Goal: Task Accomplishment & Management: Complete application form

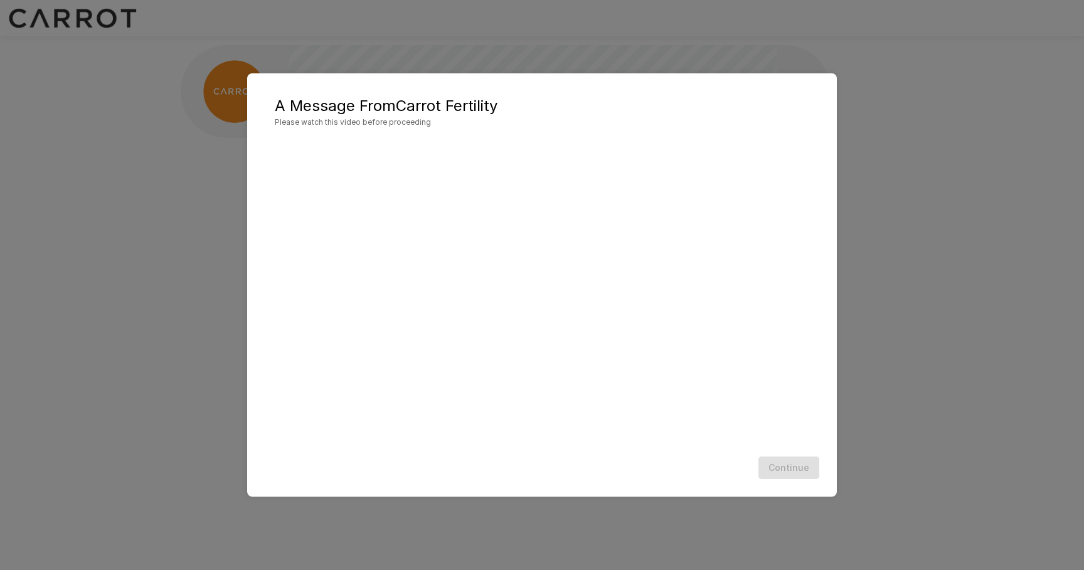
scroll to position [1, 0]
click at [680, 463] on div "Continue" at bounding box center [542, 468] width 564 height 33
click at [793, 467] on button "Continue" at bounding box center [788, 468] width 61 height 23
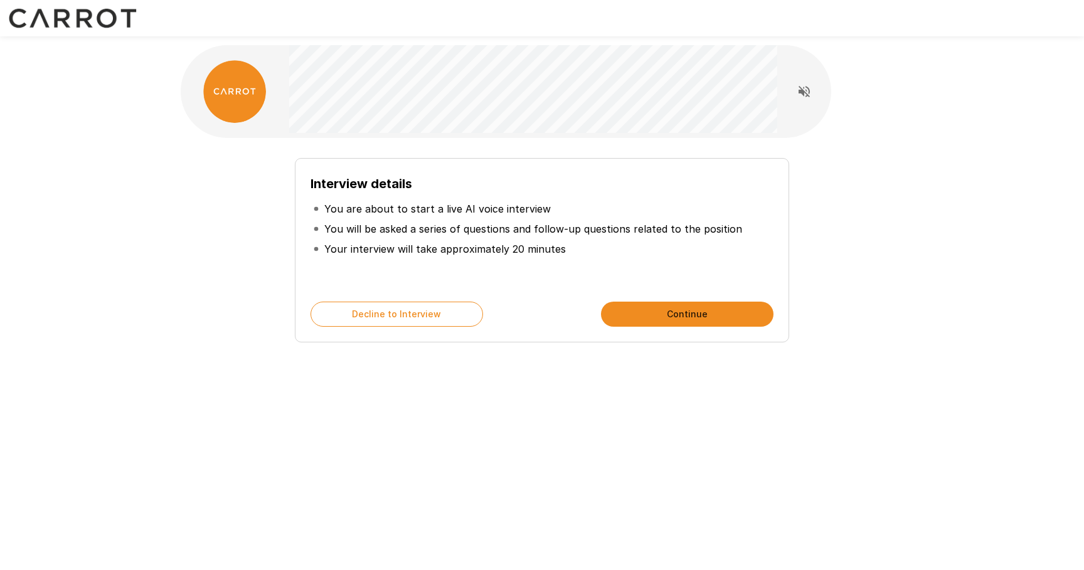
click at [521, 235] on p "You will be asked a series of questions and follow-up questions related to the …" at bounding box center [533, 228] width 418 height 15
click at [672, 315] on button "Continue" at bounding box center [687, 314] width 172 height 25
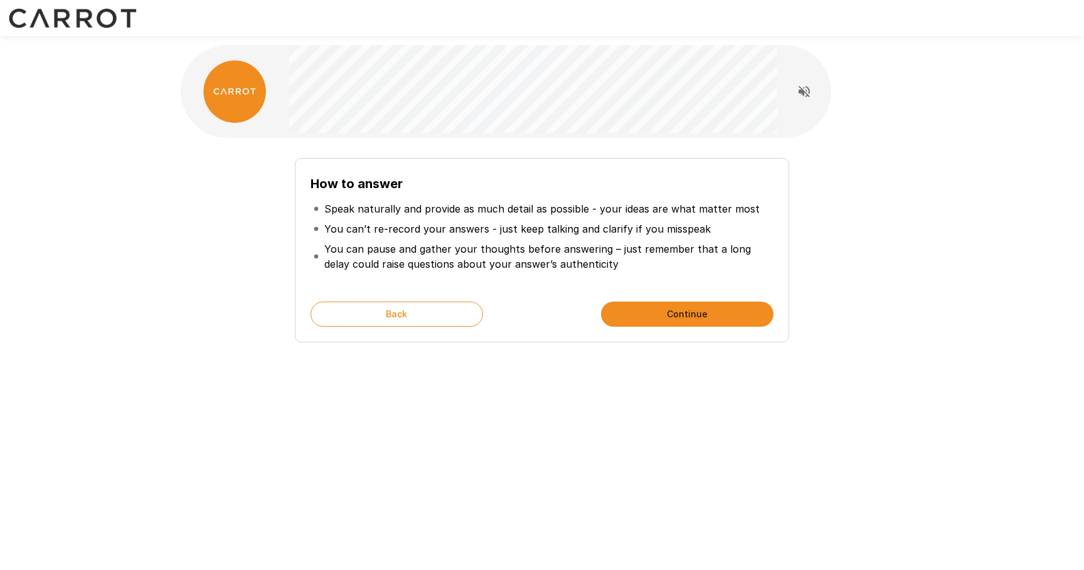
click at [678, 314] on button "Continue" at bounding box center [687, 314] width 172 height 25
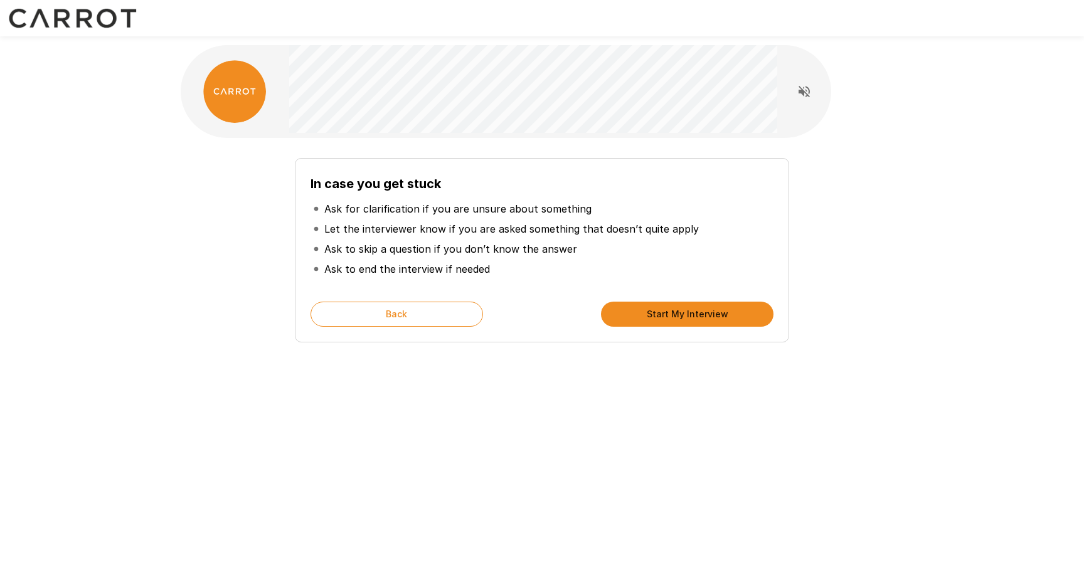
click at [701, 314] on button "Start My Interview" at bounding box center [687, 314] width 172 height 25
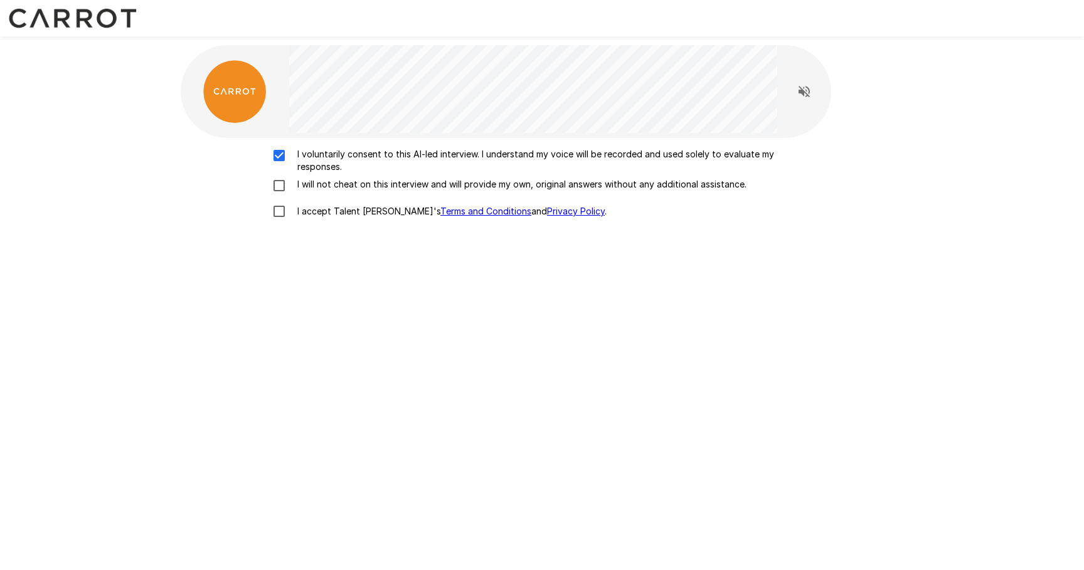
click at [279, 177] on div "I voluntarily consent to this AI-led interview. I understand my voice will be r…" at bounding box center [542, 186] width 712 height 77
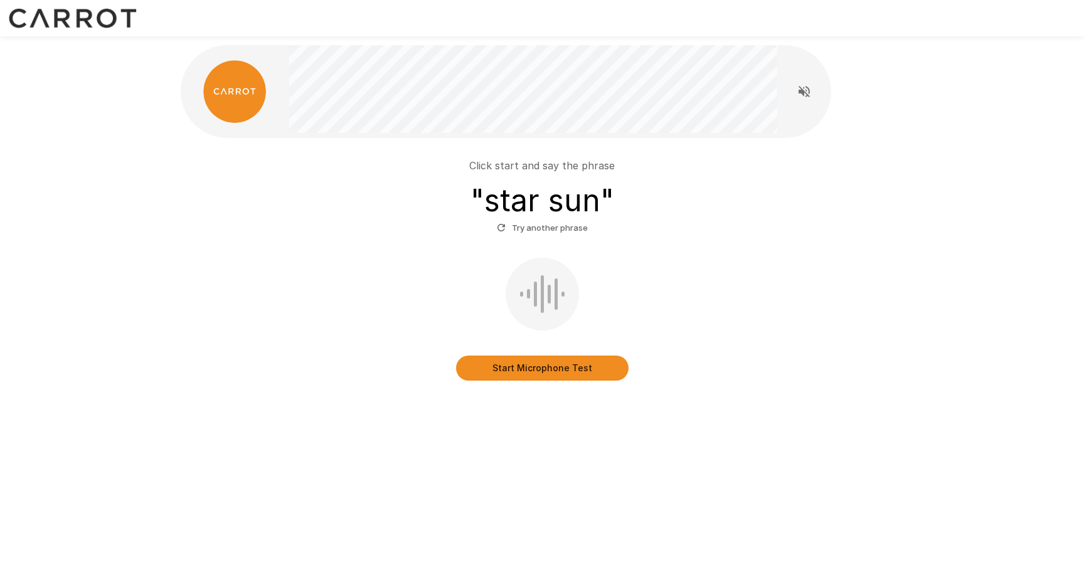
click at [529, 371] on button "Start Microphone Test" at bounding box center [542, 368] width 172 height 25
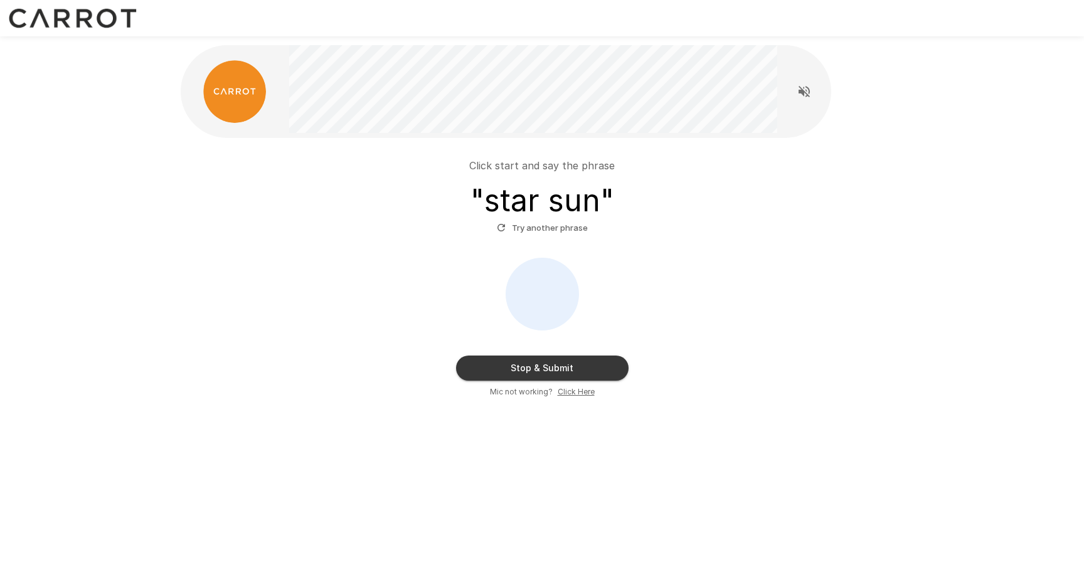
click at [602, 364] on button "Stop & Submit" at bounding box center [542, 368] width 172 height 25
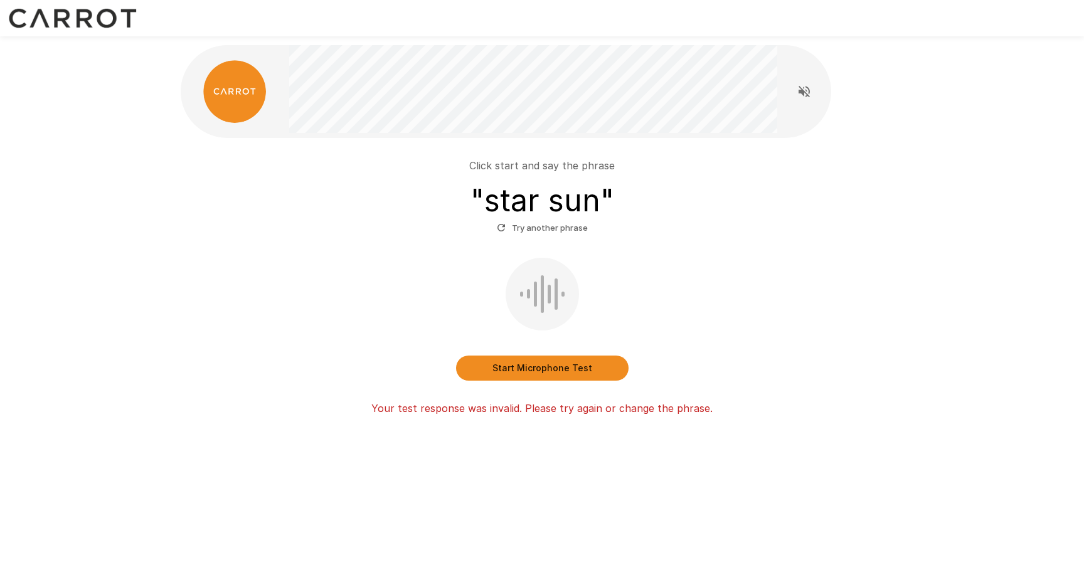
click at [546, 369] on button "Start Microphone Test" at bounding box center [542, 368] width 172 height 25
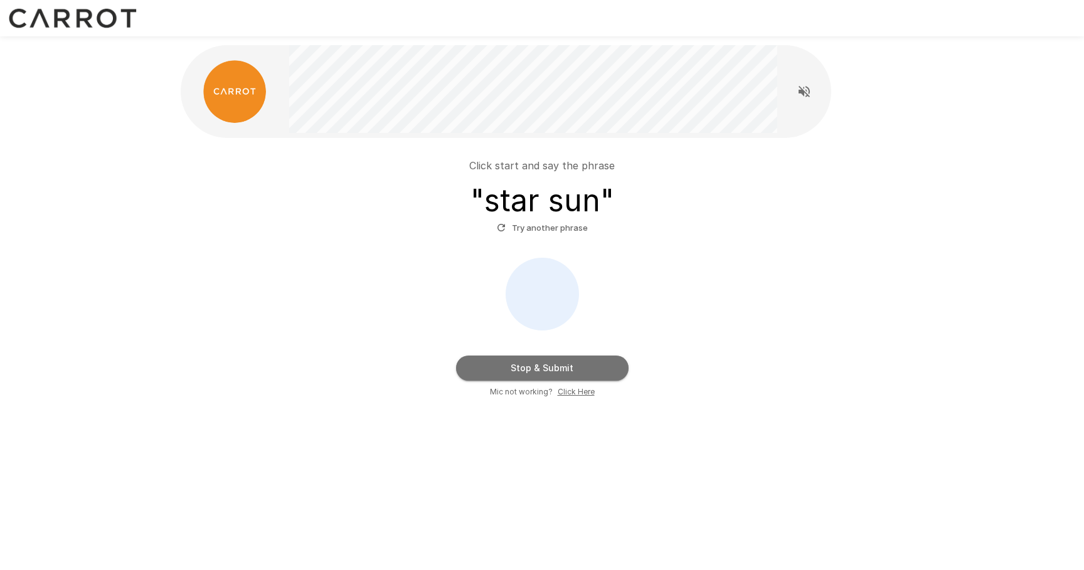
click at [546, 369] on button "Stop & Submit" at bounding box center [542, 368] width 172 height 25
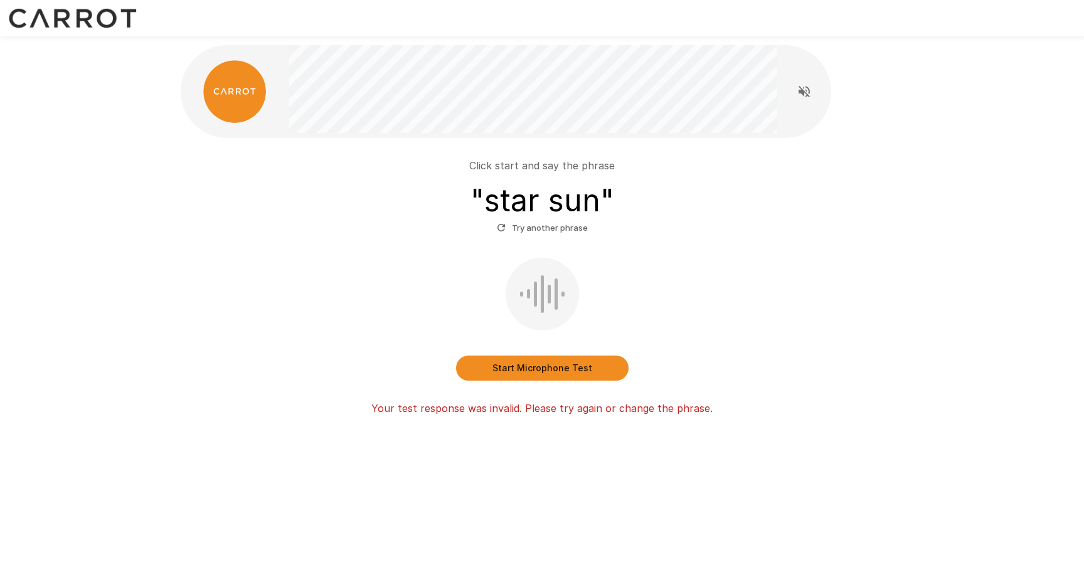
click at [538, 364] on button "Start Microphone Test" at bounding box center [542, 368] width 172 height 25
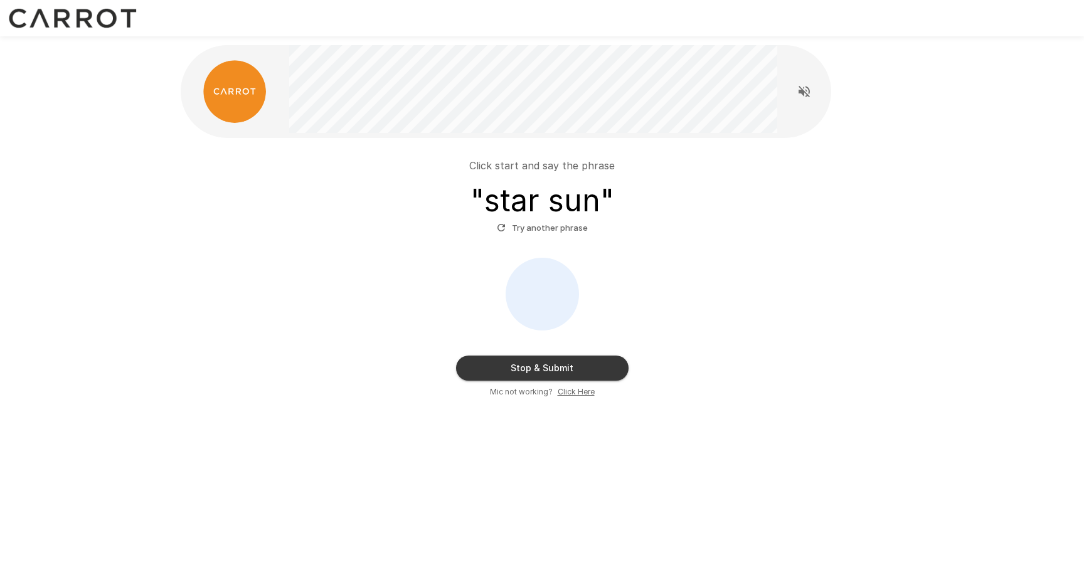
click at [545, 227] on button "Try another phrase" at bounding box center [542, 227] width 97 height 19
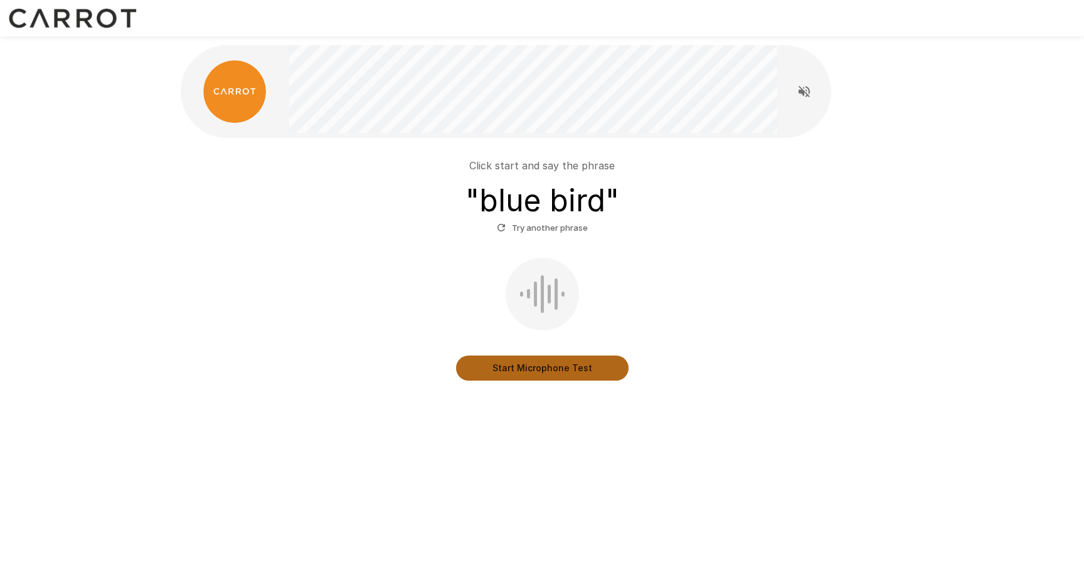
click at [544, 369] on button "Start Microphone Test" at bounding box center [542, 368] width 172 height 25
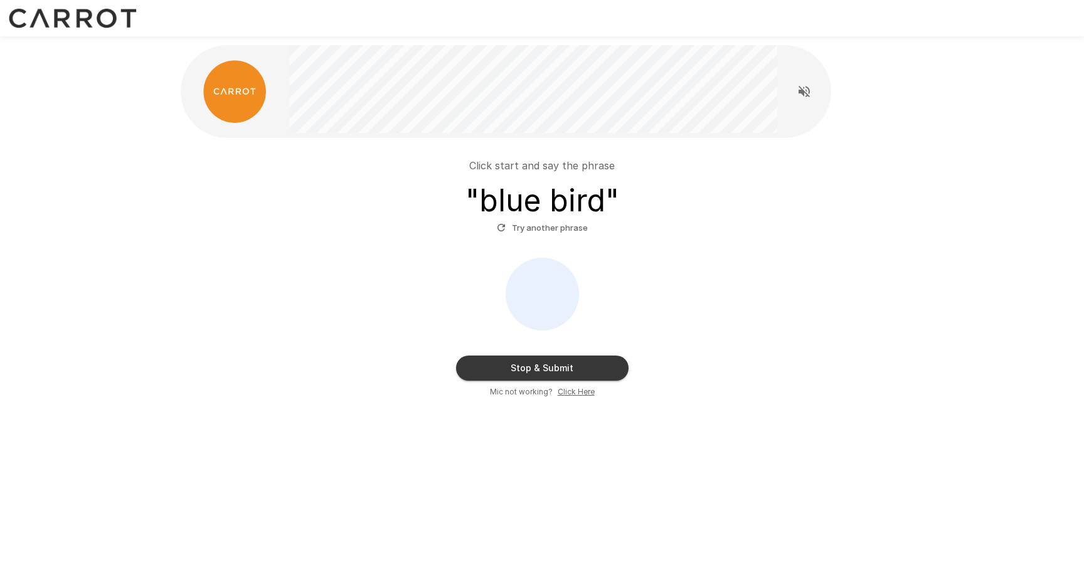
click at [544, 369] on button "Stop & Submit" at bounding box center [542, 368] width 172 height 25
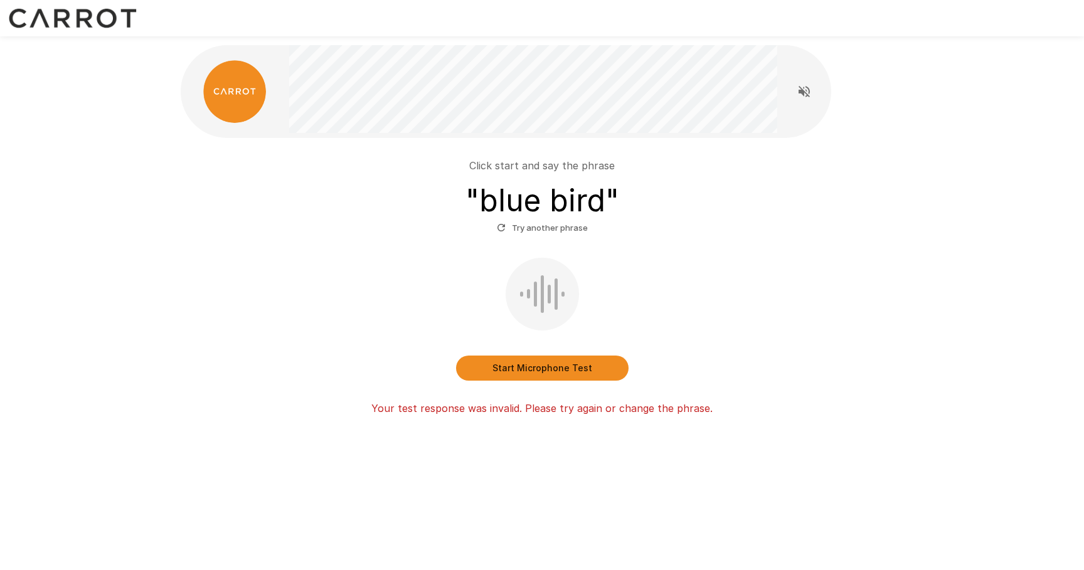
click at [544, 369] on button "Start Microphone Test" at bounding box center [542, 368] width 172 height 25
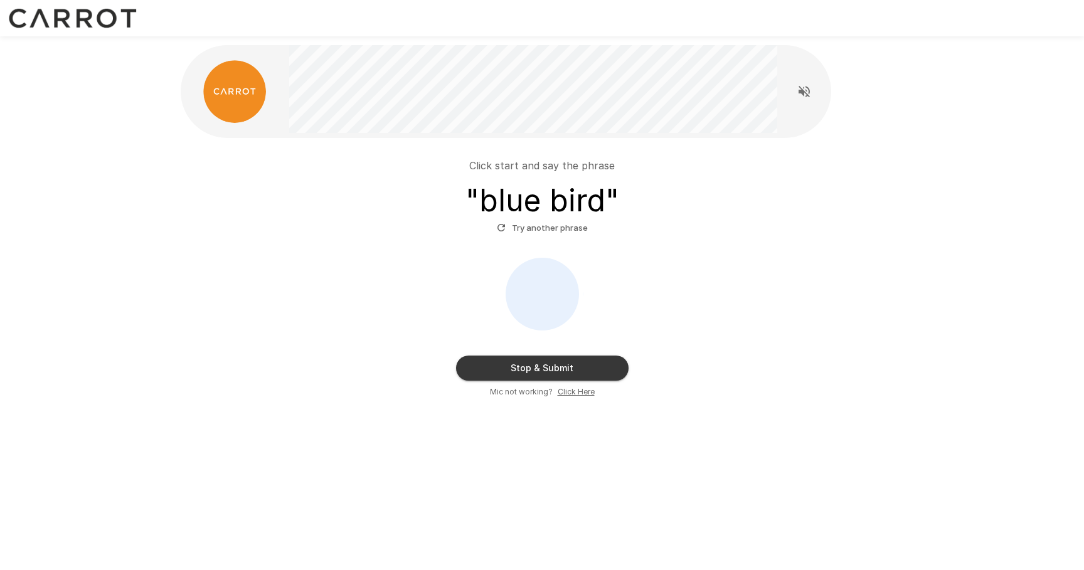
click at [544, 369] on button "Stop & Submit" at bounding box center [542, 368] width 172 height 25
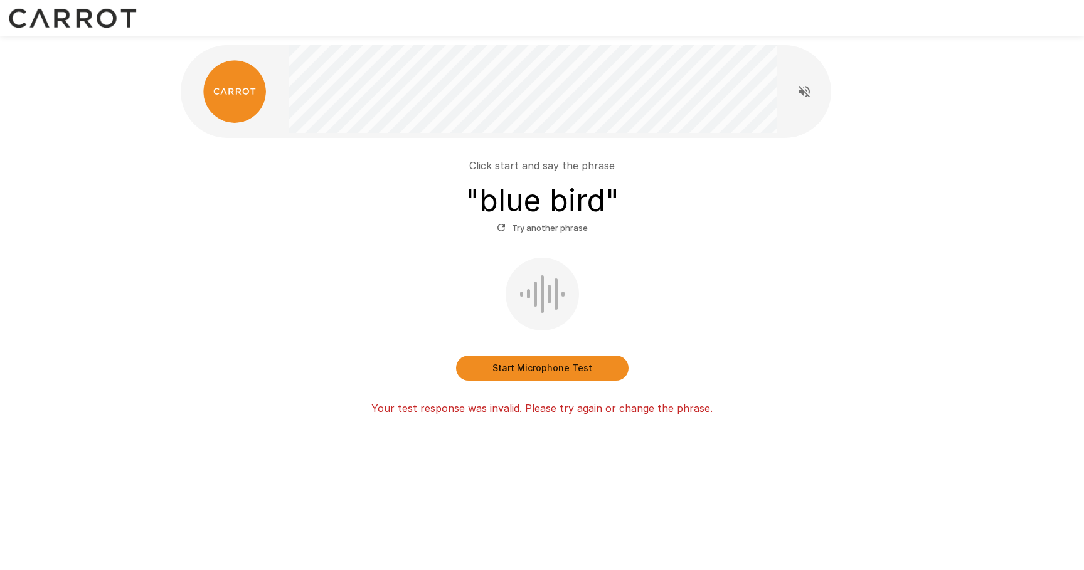
click at [561, 371] on button "Start Microphone Test" at bounding box center [542, 368] width 172 height 25
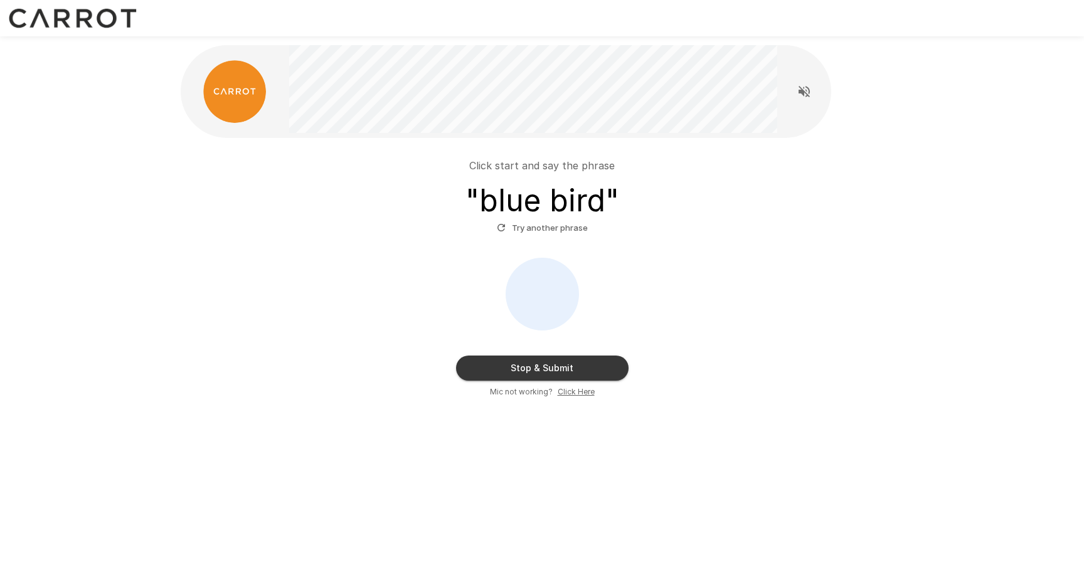
click at [574, 393] on u "Click Here" at bounding box center [576, 391] width 37 height 9
click at [569, 368] on button "Stop & Submit" at bounding box center [542, 368] width 172 height 25
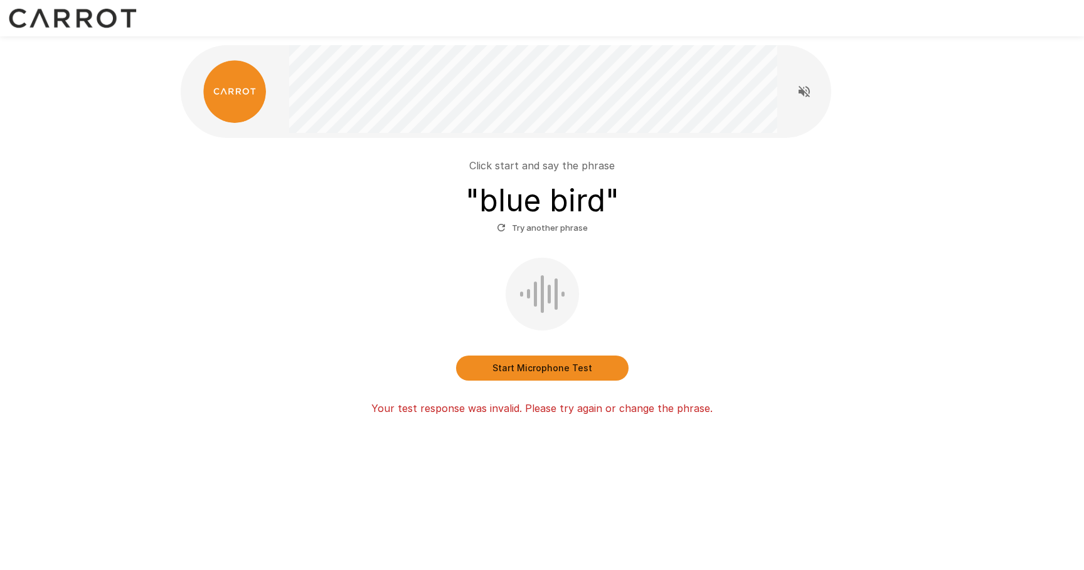
click at [569, 368] on button "Start Microphone Test" at bounding box center [542, 368] width 172 height 25
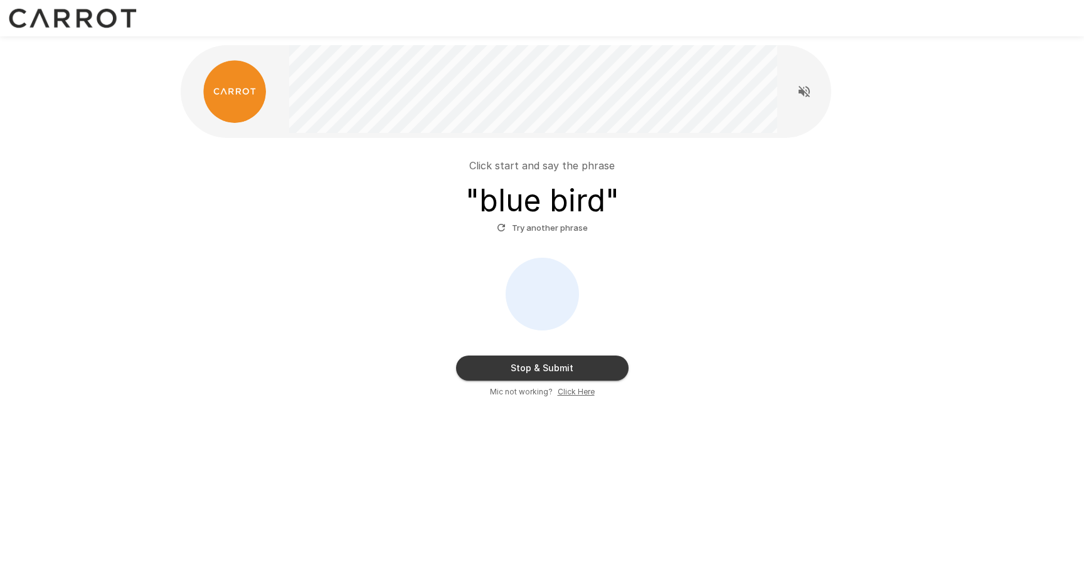
click at [569, 368] on button "Stop & Submit" at bounding box center [542, 368] width 172 height 25
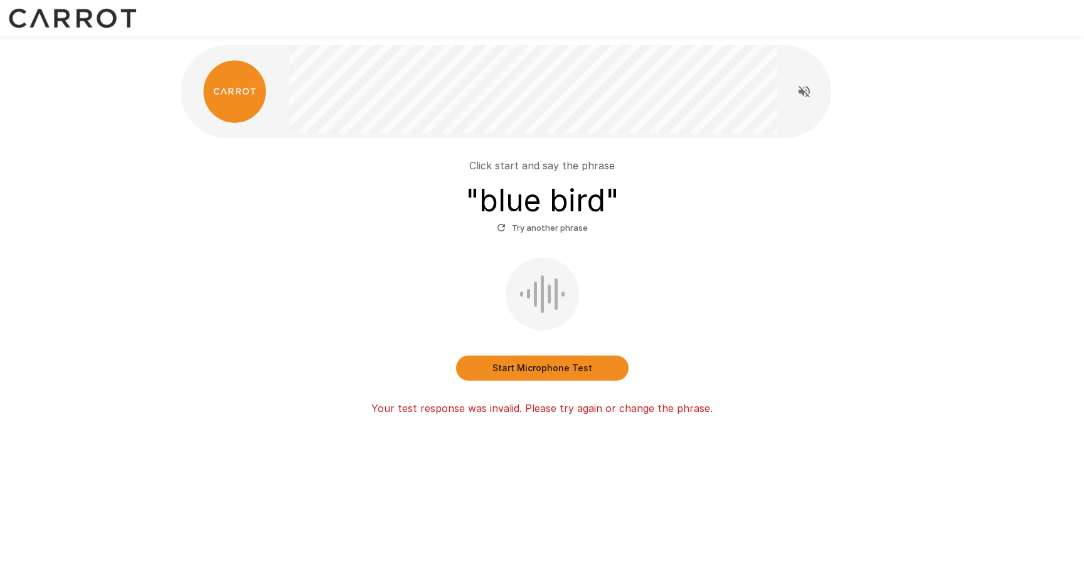
click at [547, 365] on button "Start Microphone Test" at bounding box center [542, 368] width 172 height 25
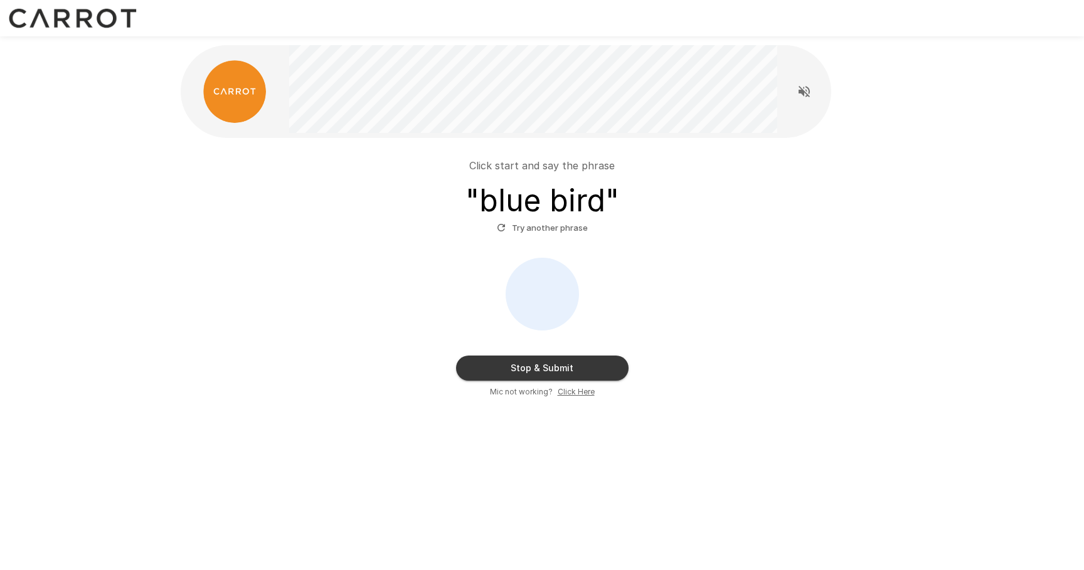
click at [547, 365] on button "Stop & Submit" at bounding box center [542, 368] width 172 height 25
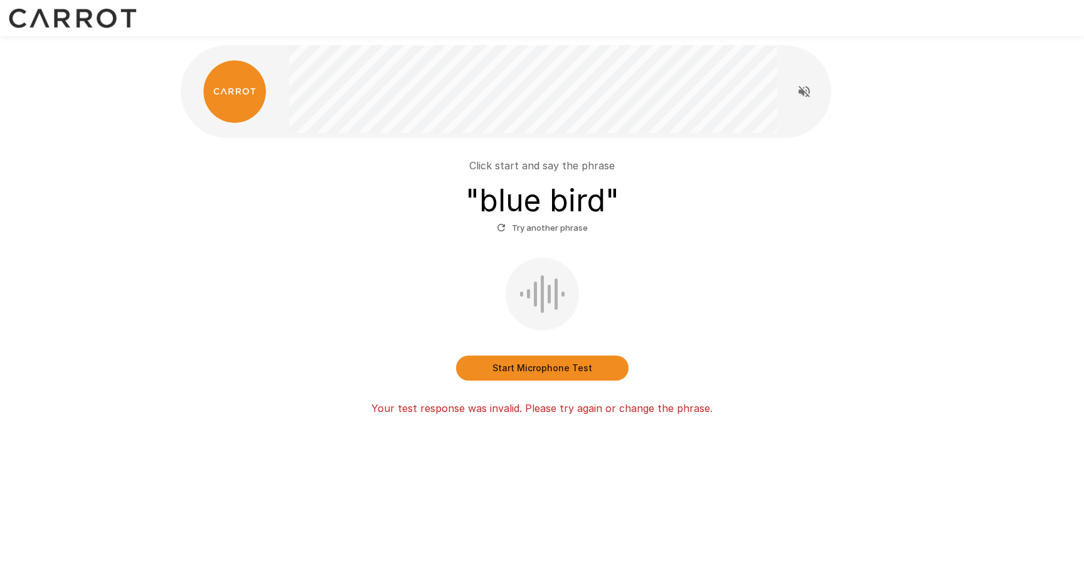
click at [540, 361] on button "Start Microphone Test" at bounding box center [542, 368] width 172 height 25
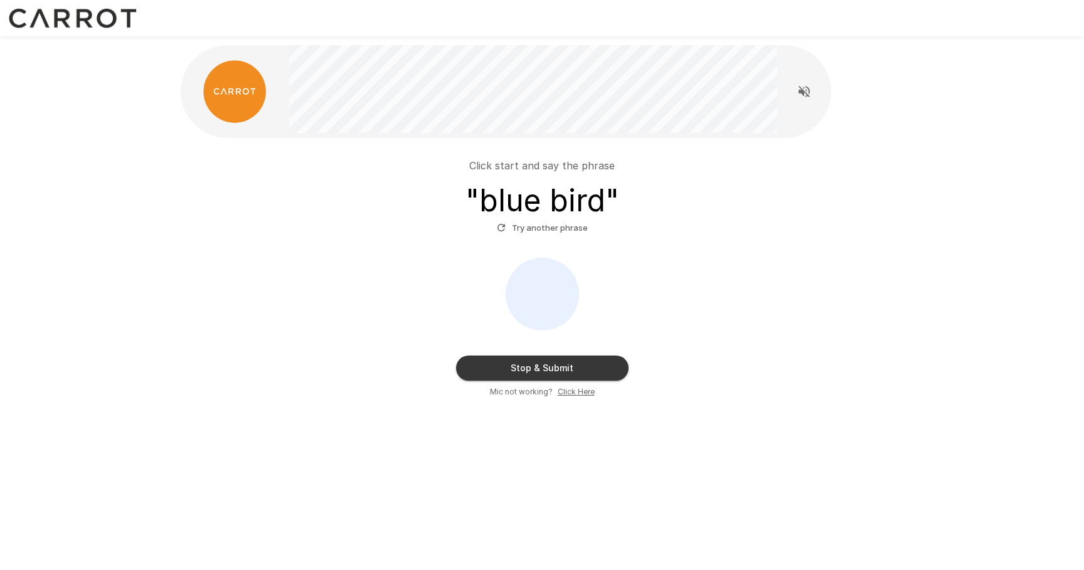
click at [531, 365] on button "Stop & Submit" at bounding box center [542, 368] width 172 height 25
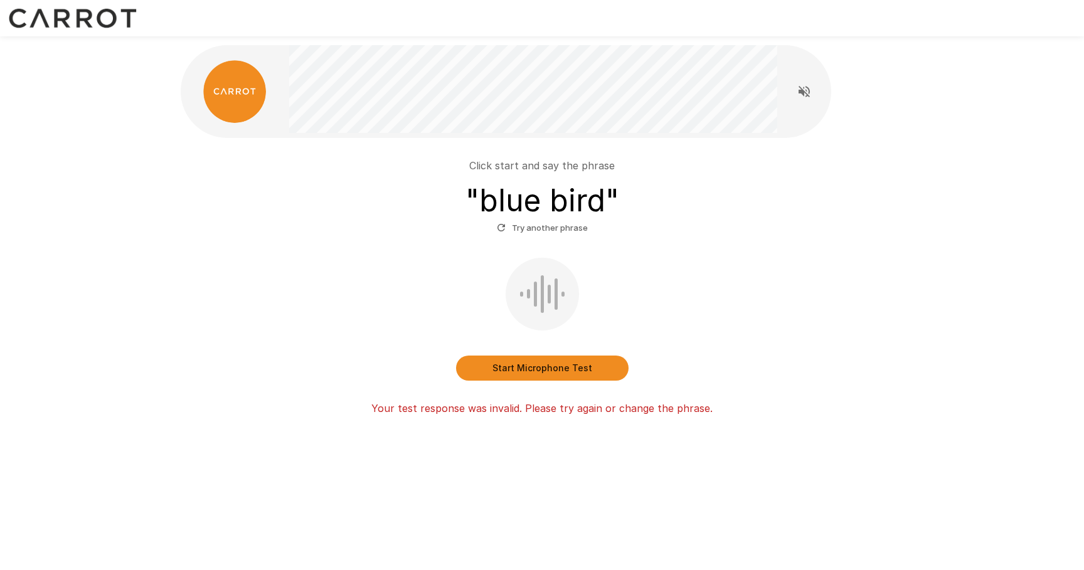
click at [531, 365] on button "Start Microphone Test" at bounding box center [542, 368] width 172 height 25
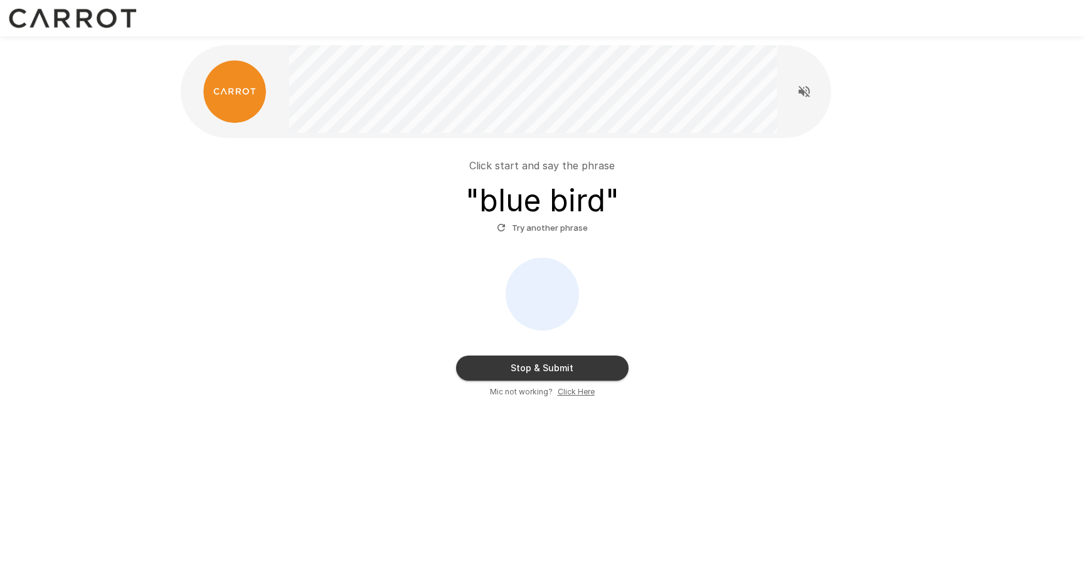
click at [542, 370] on button "Stop & Submit" at bounding box center [542, 368] width 172 height 25
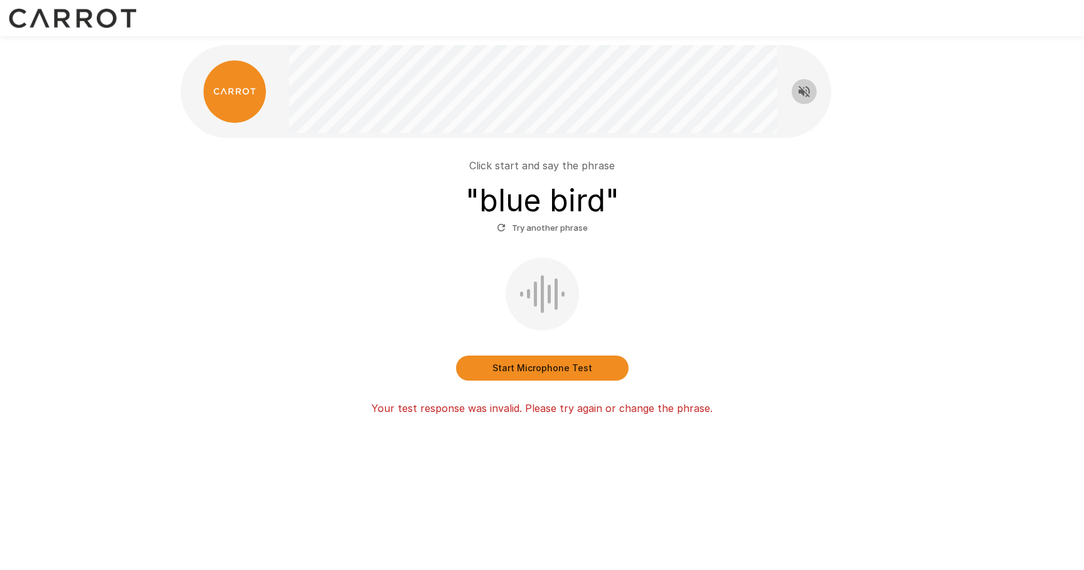
click at [802, 87] on icon "Read questions aloud" at bounding box center [803, 91] width 15 height 15
click at [566, 369] on button "Start Microphone Test" at bounding box center [542, 368] width 172 height 25
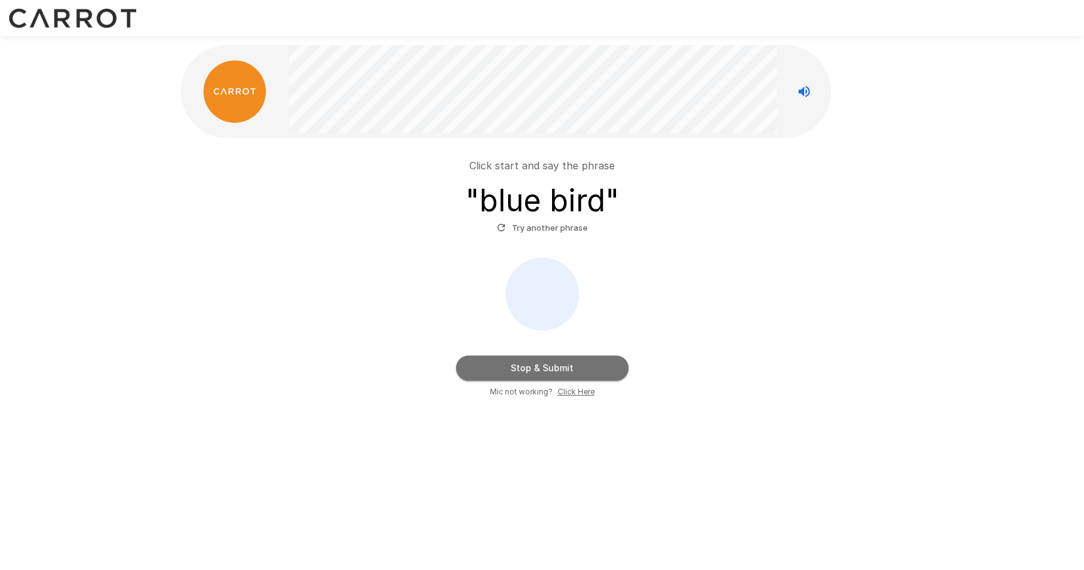
click at [566, 369] on button "Stop & Submit" at bounding box center [542, 368] width 172 height 25
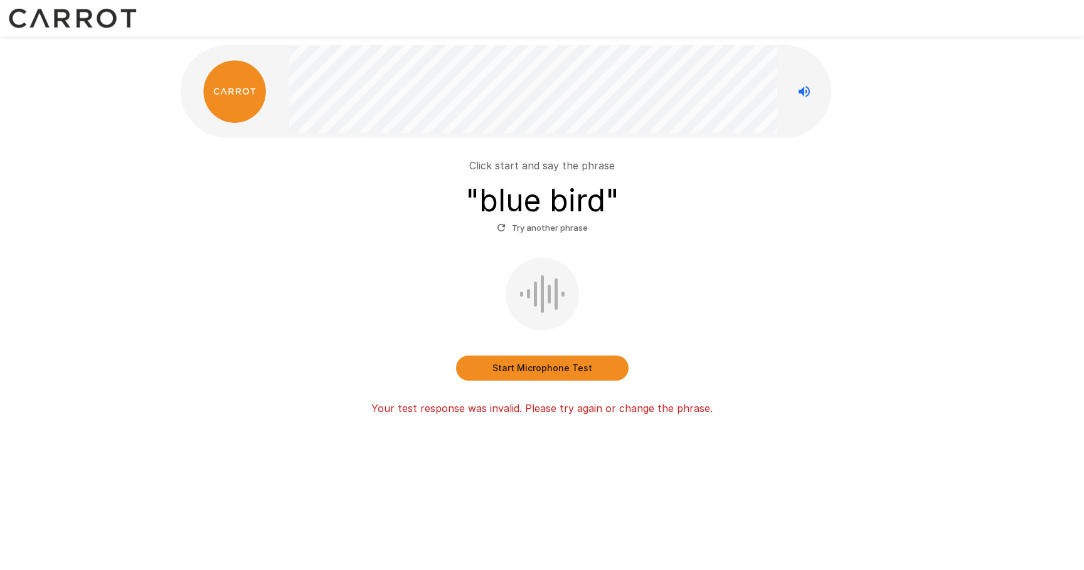
click at [535, 362] on button "Start Microphone Test" at bounding box center [542, 368] width 172 height 25
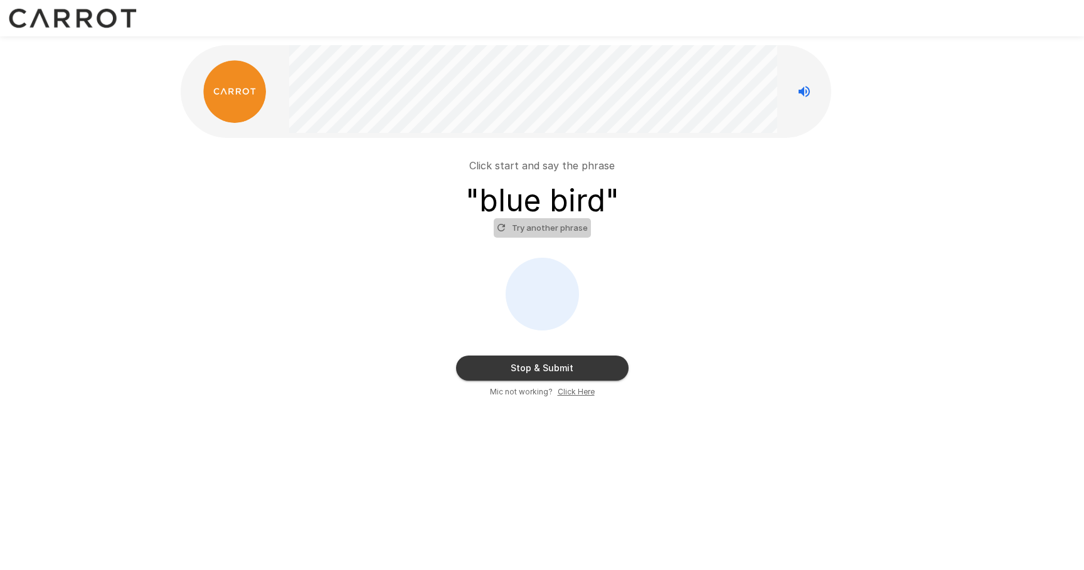
click at [545, 225] on button "Try another phrase" at bounding box center [542, 227] width 97 height 19
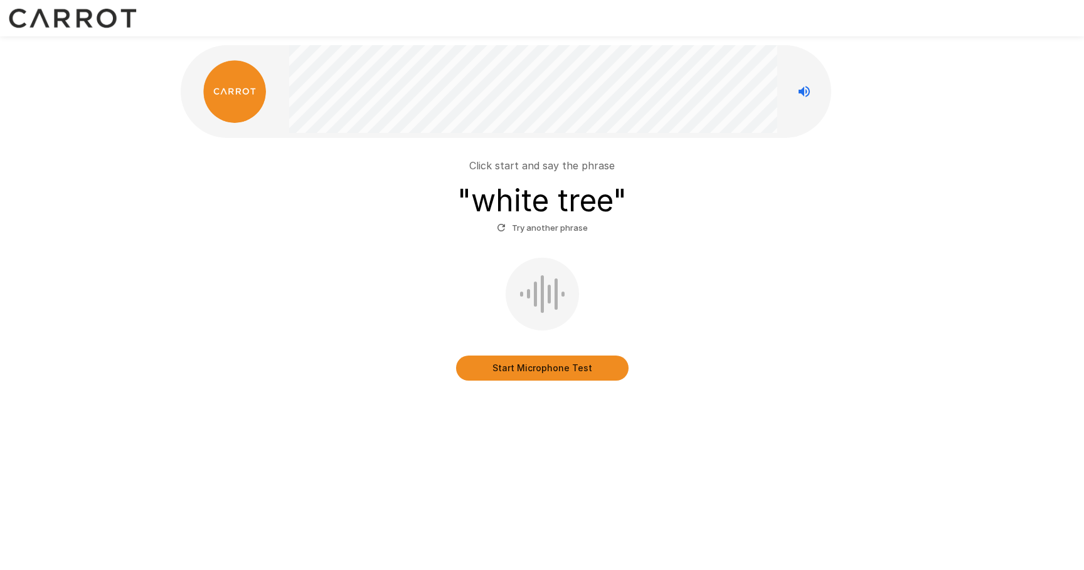
click at [564, 369] on button "Start Microphone Test" at bounding box center [542, 368] width 172 height 25
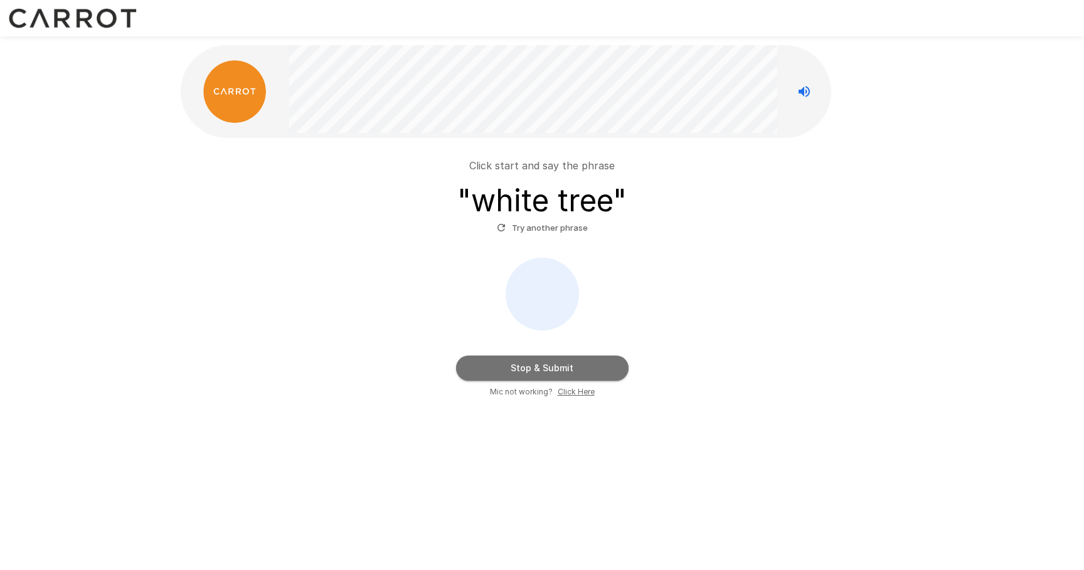
click at [564, 369] on button "Stop & Submit" at bounding box center [542, 368] width 172 height 25
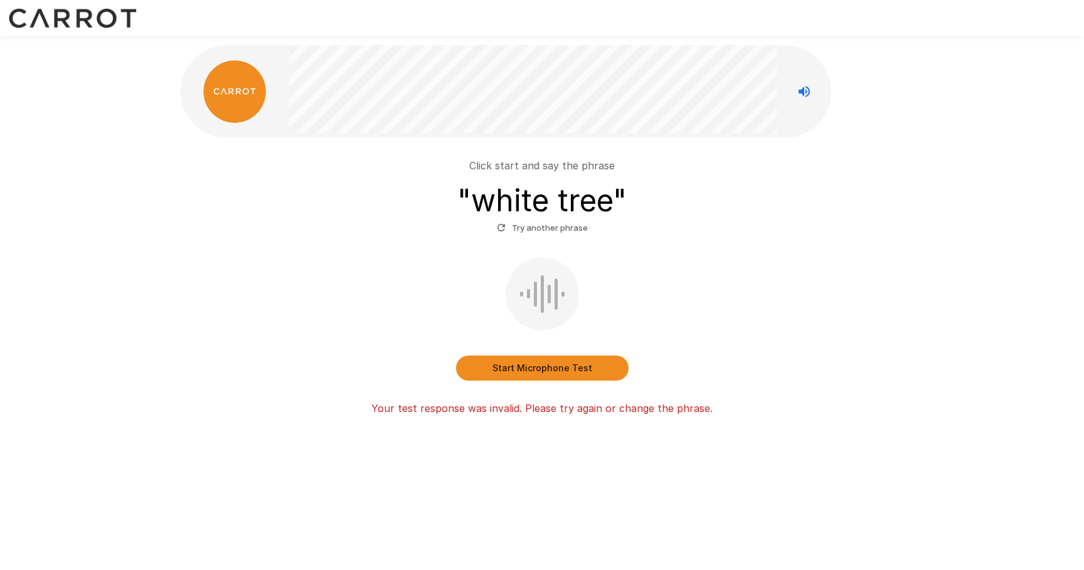
click at [564, 369] on button "Start Microphone Test" at bounding box center [542, 368] width 172 height 25
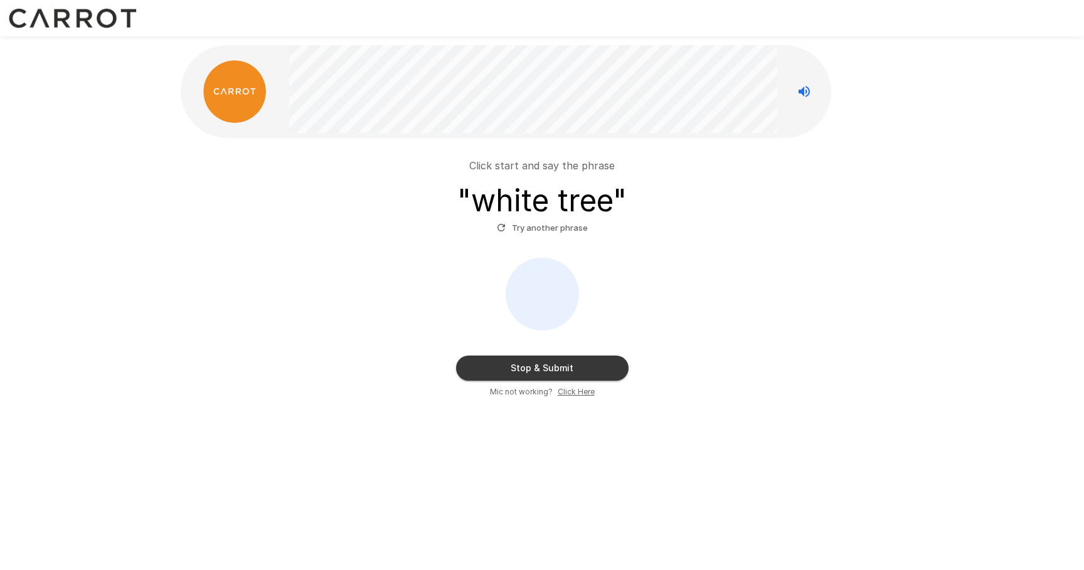
click at [564, 369] on button "Stop & Submit" at bounding box center [542, 368] width 172 height 25
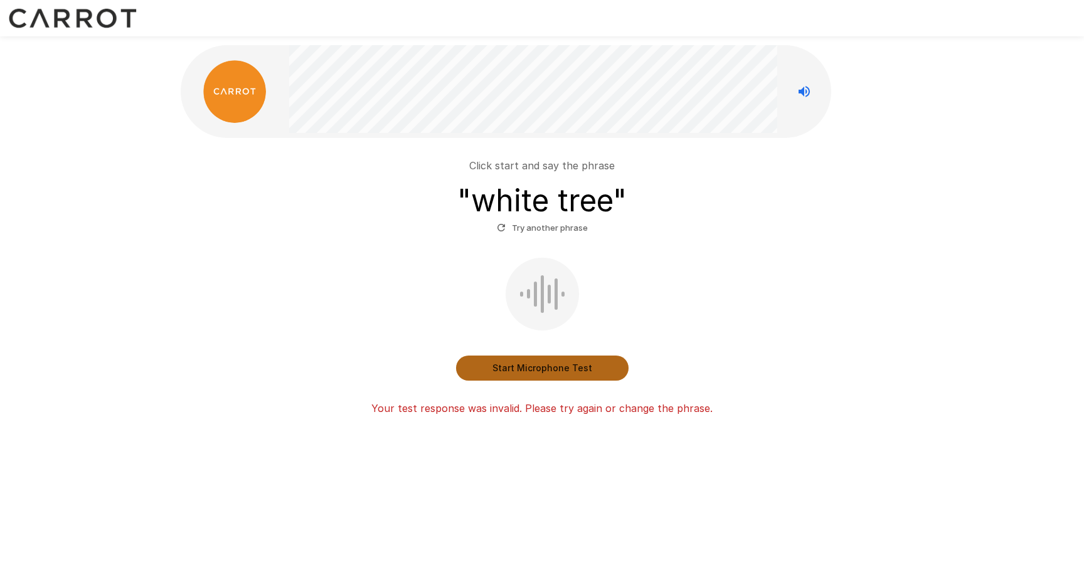
click at [564, 369] on button "Start Microphone Test" at bounding box center [542, 368] width 172 height 25
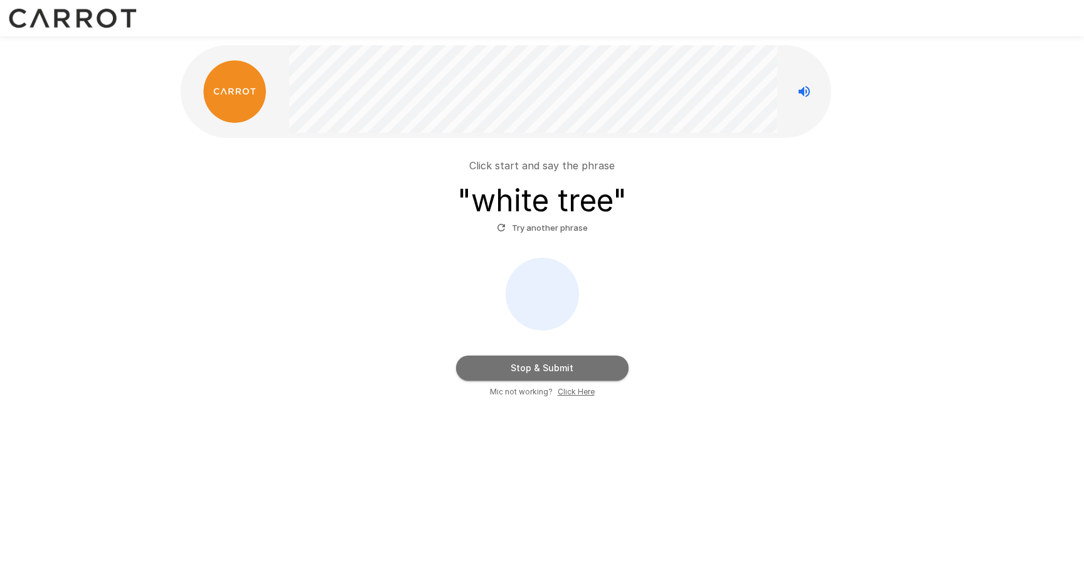
click at [564, 369] on button "Stop & Submit" at bounding box center [542, 368] width 172 height 25
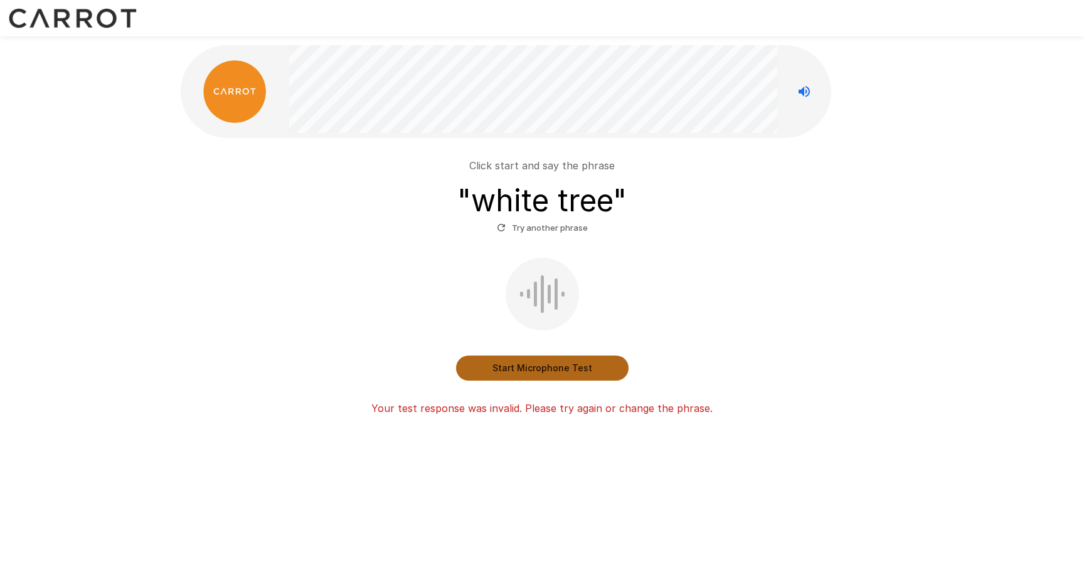
click at [573, 366] on button "Start Microphone Test" at bounding box center [542, 368] width 172 height 25
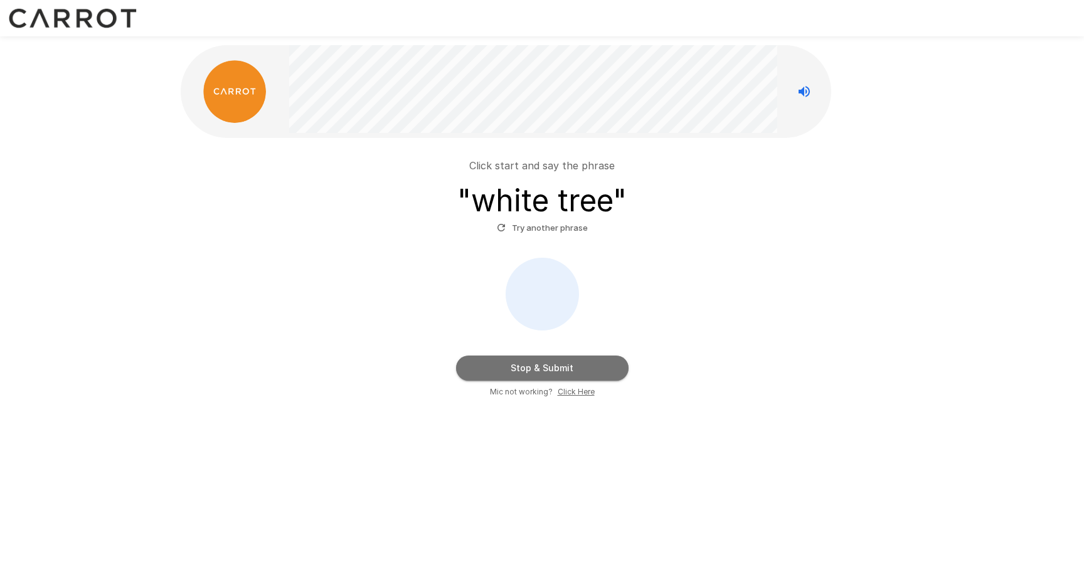
click at [574, 366] on button "Stop & Submit" at bounding box center [542, 368] width 172 height 25
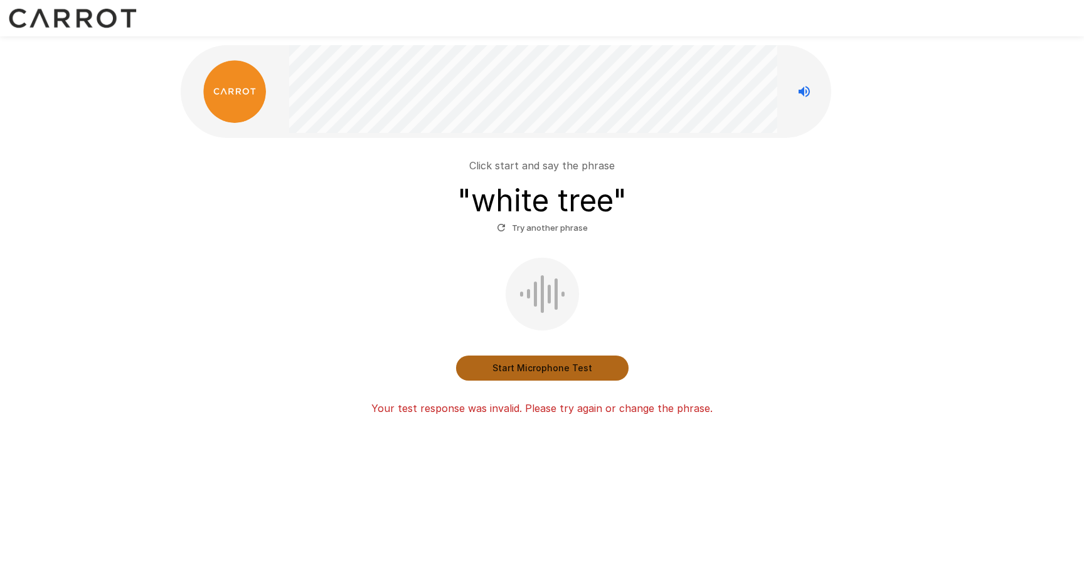
click at [594, 376] on button "Start Microphone Test" at bounding box center [542, 368] width 172 height 25
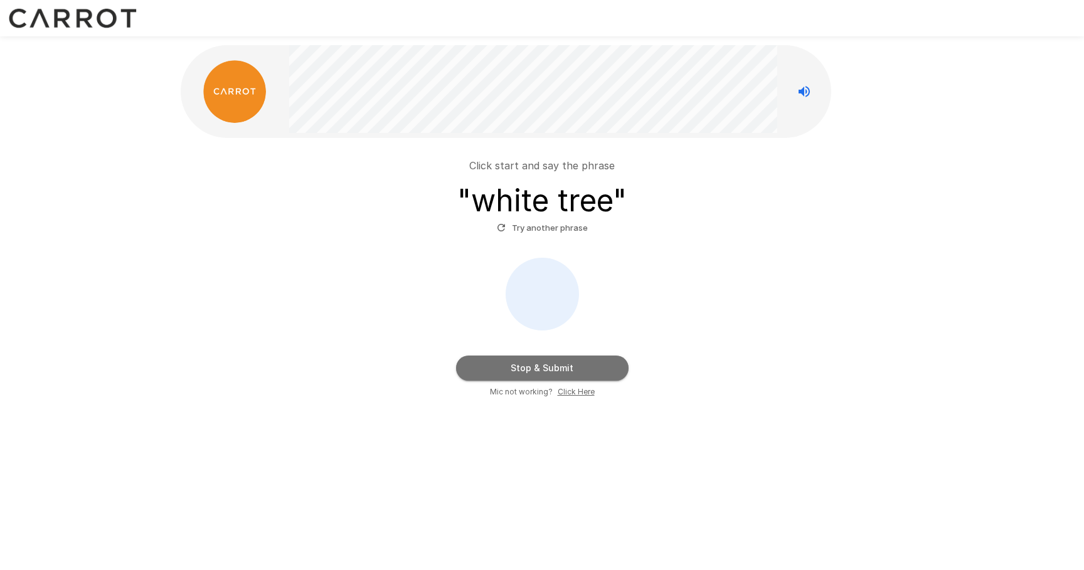
click at [592, 373] on button "Stop & Submit" at bounding box center [542, 368] width 172 height 25
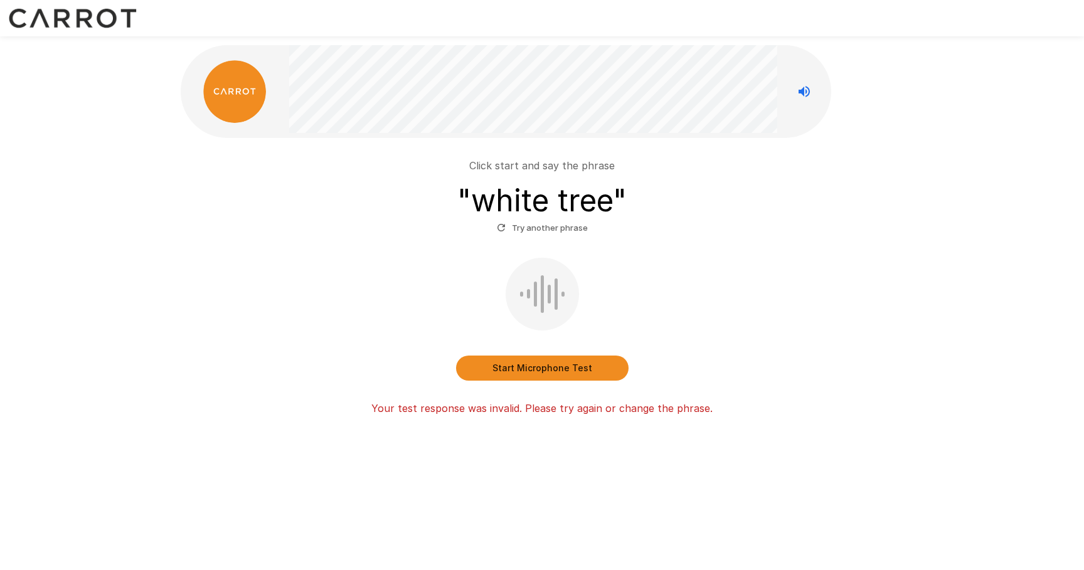
click at [592, 373] on button "Start Microphone Test" at bounding box center [542, 368] width 172 height 25
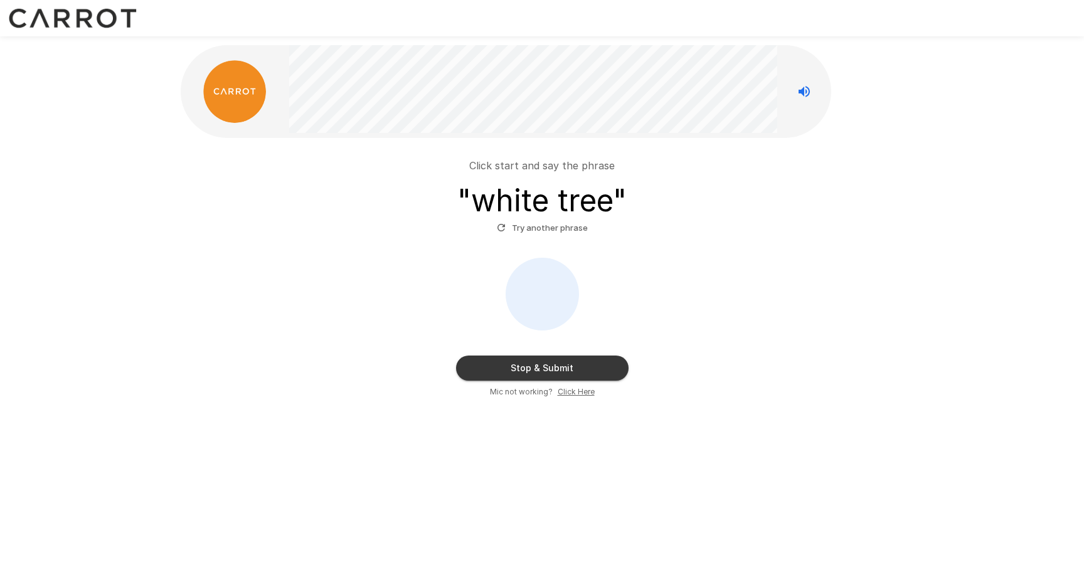
click at [592, 373] on button "Stop & Submit" at bounding box center [542, 368] width 172 height 25
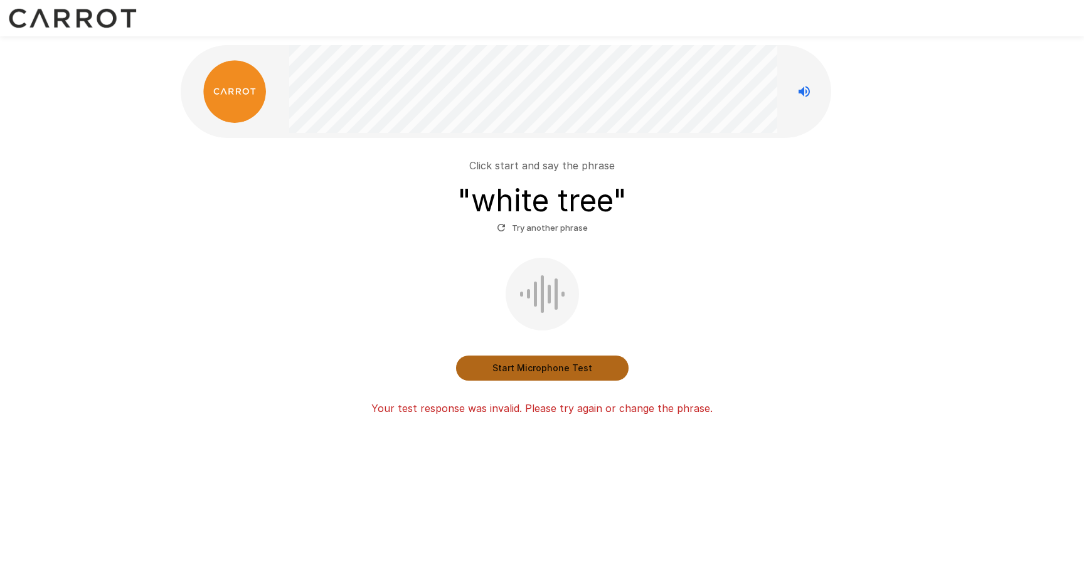
click at [563, 369] on button "Start Microphone Test" at bounding box center [542, 368] width 172 height 25
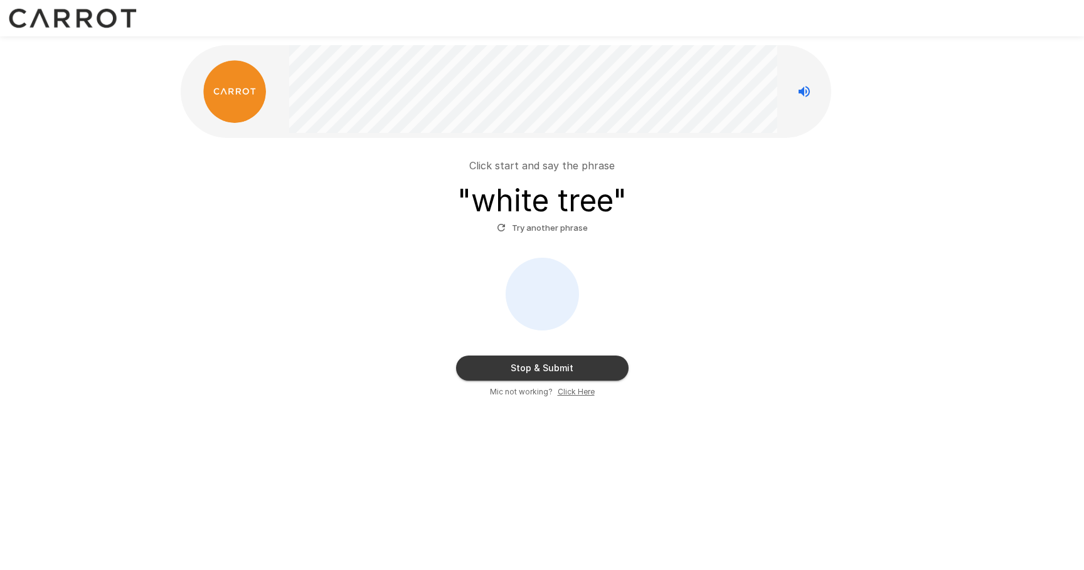
click at [563, 369] on button "Stop & Submit" at bounding box center [542, 368] width 172 height 25
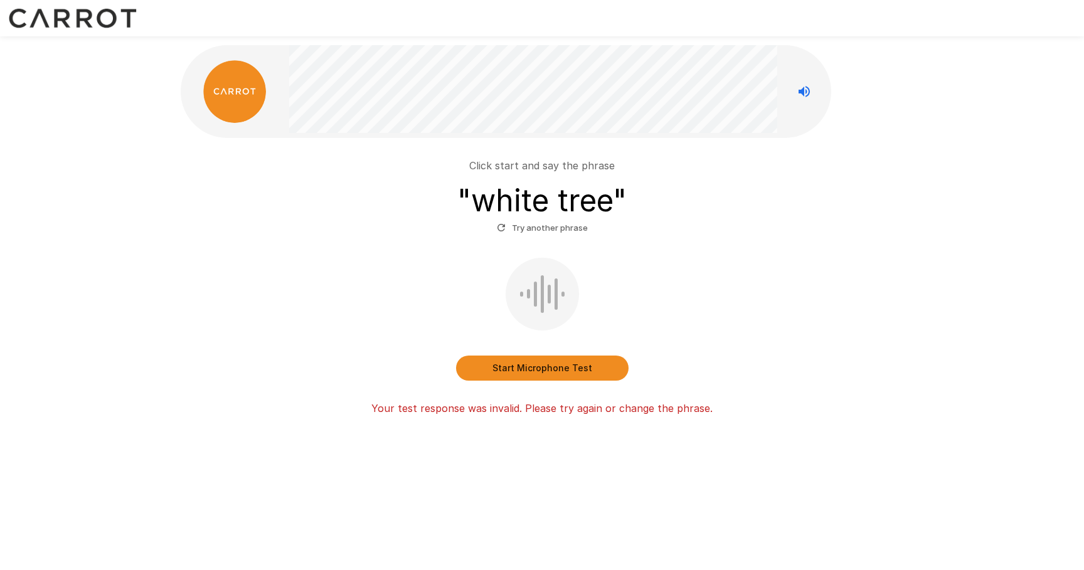
click at [563, 369] on button "Start Microphone Test" at bounding box center [542, 368] width 172 height 25
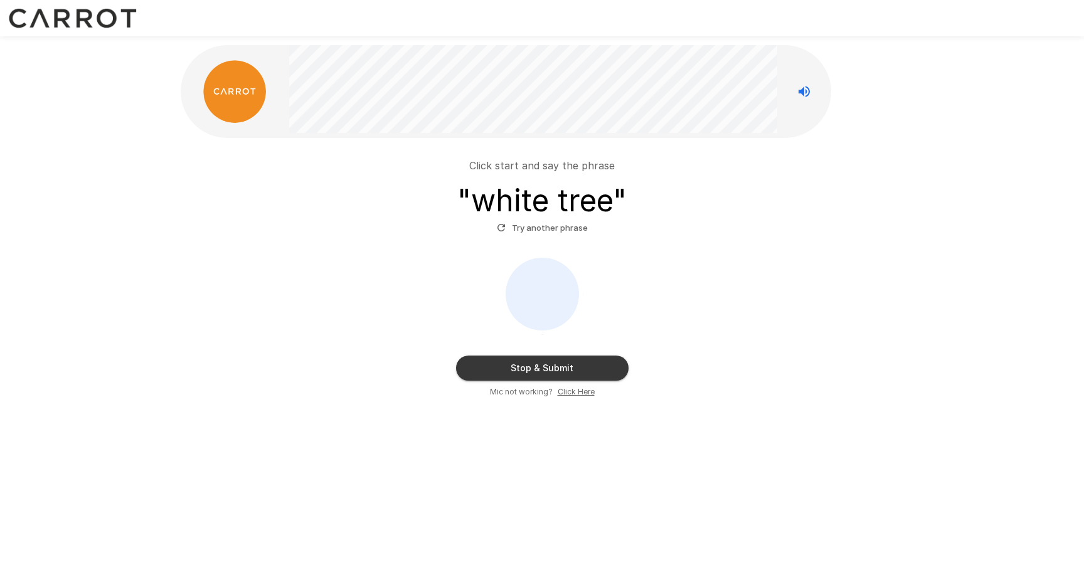
click at [563, 369] on button "Stop & Submit" at bounding box center [542, 368] width 172 height 25
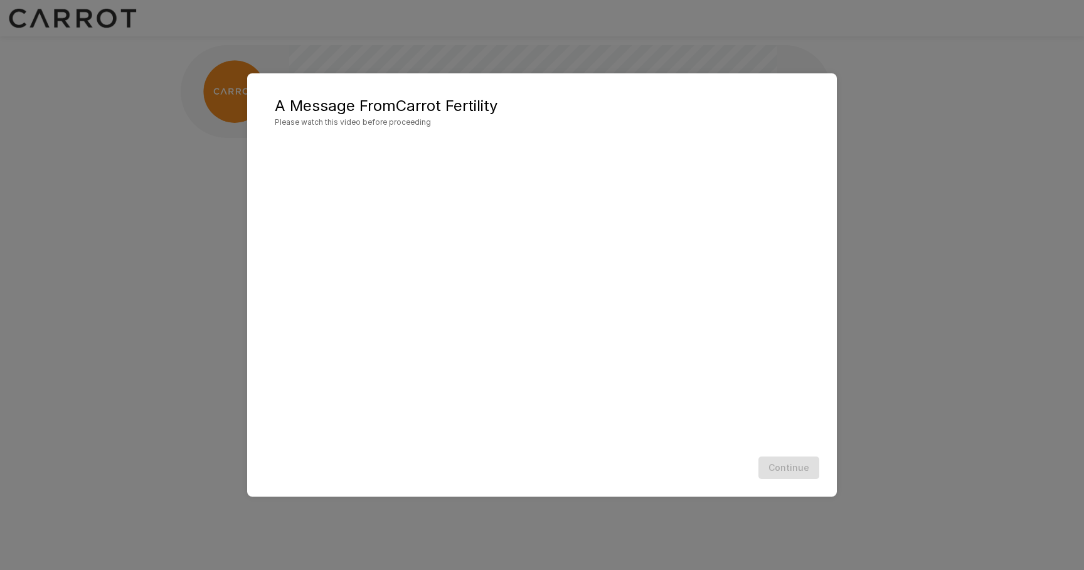
scroll to position [1, 0]
click at [796, 467] on button "Continue" at bounding box center [788, 468] width 61 height 23
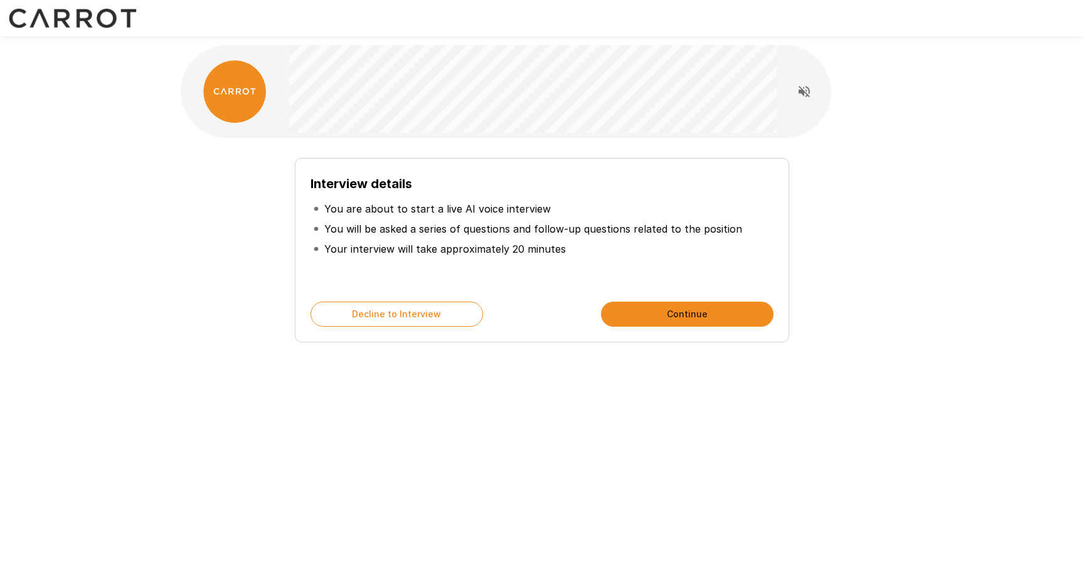
click at [675, 314] on button "Continue" at bounding box center [687, 314] width 172 height 25
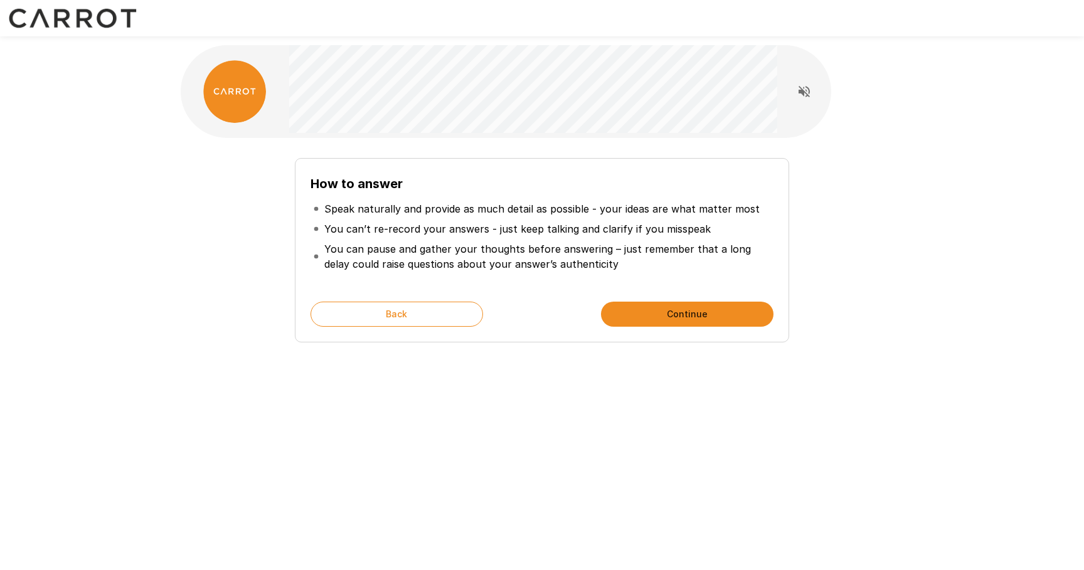
click at [675, 314] on button "Continue" at bounding box center [687, 314] width 172 height 25
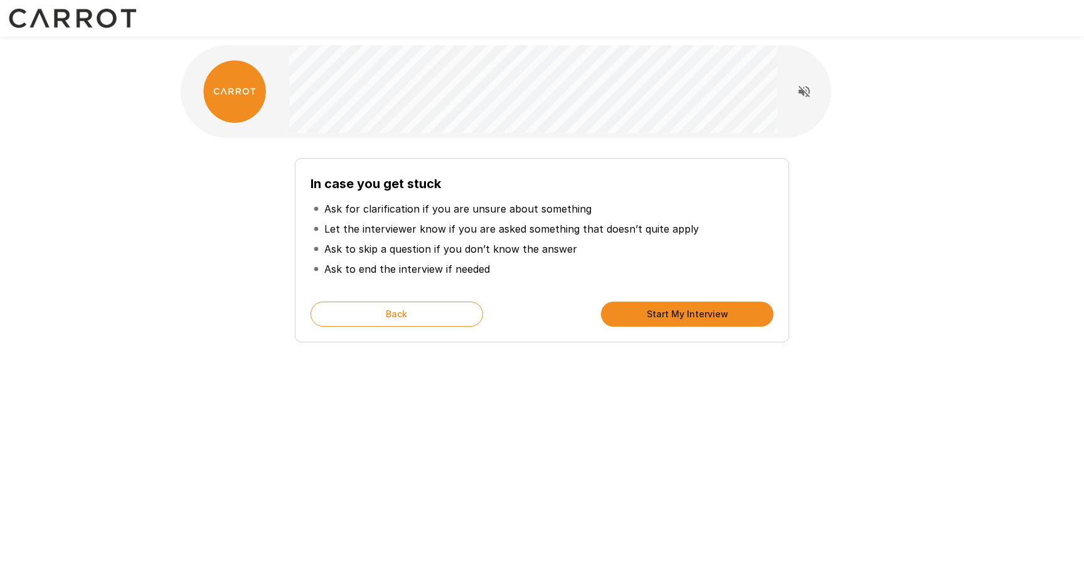
click at [675, 314] on button "Start My Interview" at bounding box center [687, 314] width 172 height 25
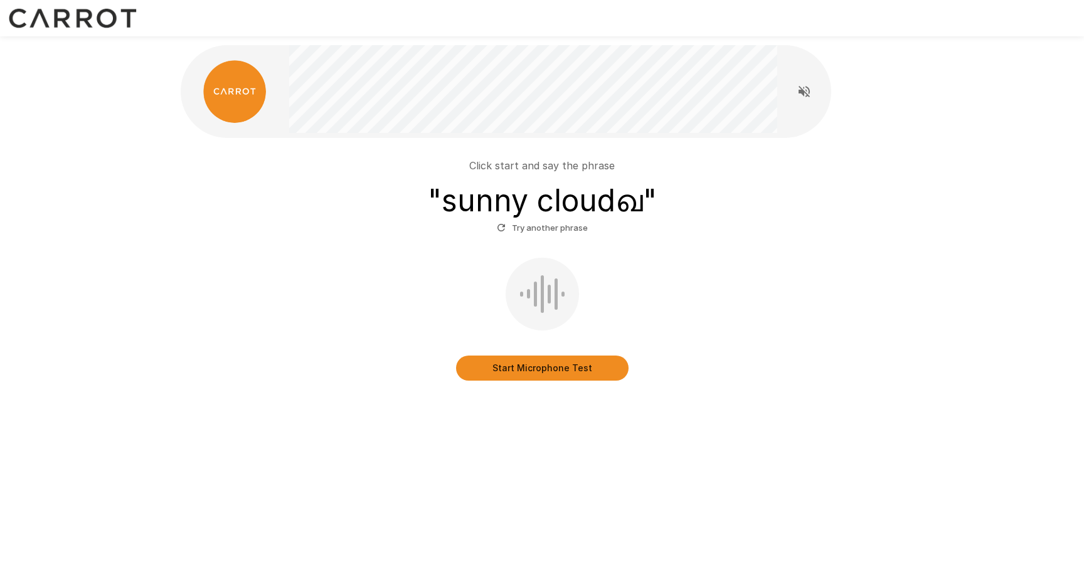
click at [564, 369] on button "Start Microphone Test" at bounding box center [542, 368] width 172 height 25
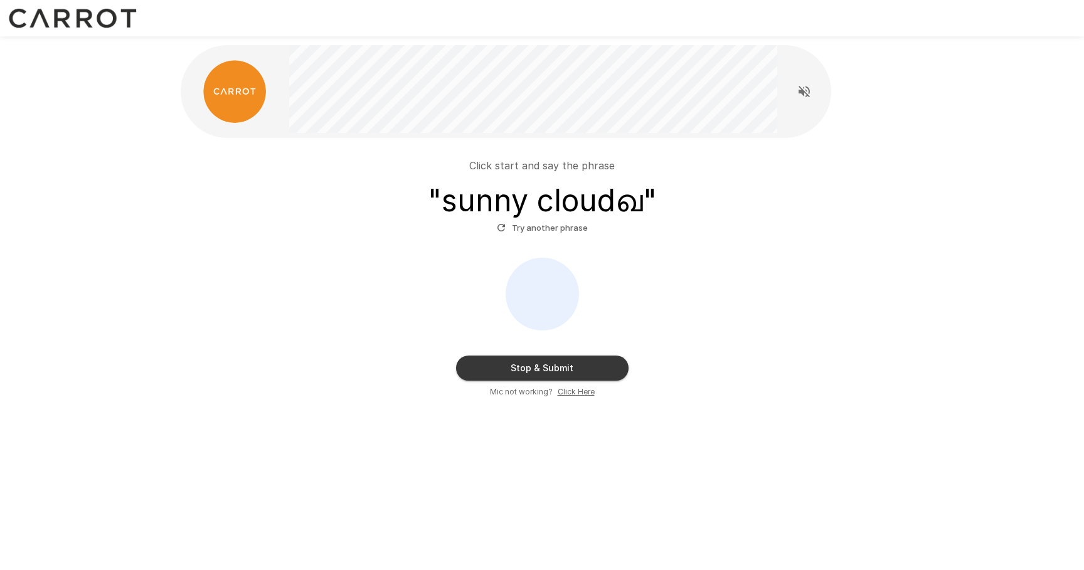
click at [579, 366] on button "Stop & Submit" at bounding box center [542, 368] width 172 height 25
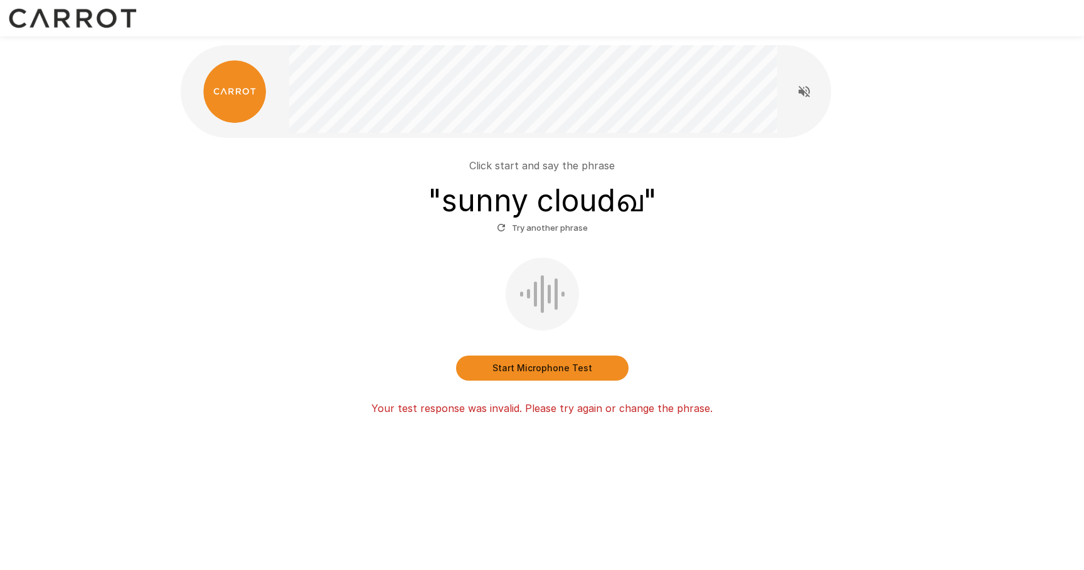
click at [598, 362] on button "Start Microphone Test" at bounding box center [542, 368] width 172 height 25
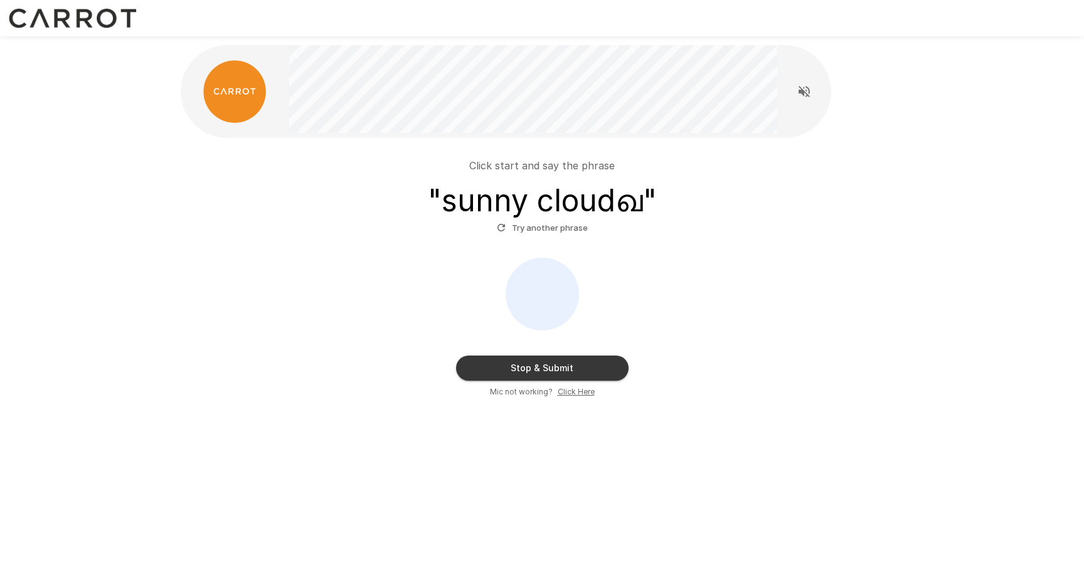
click at [593, 370] on button "Stop & Submit" at bounding box center [542, 368] width 172 height 25
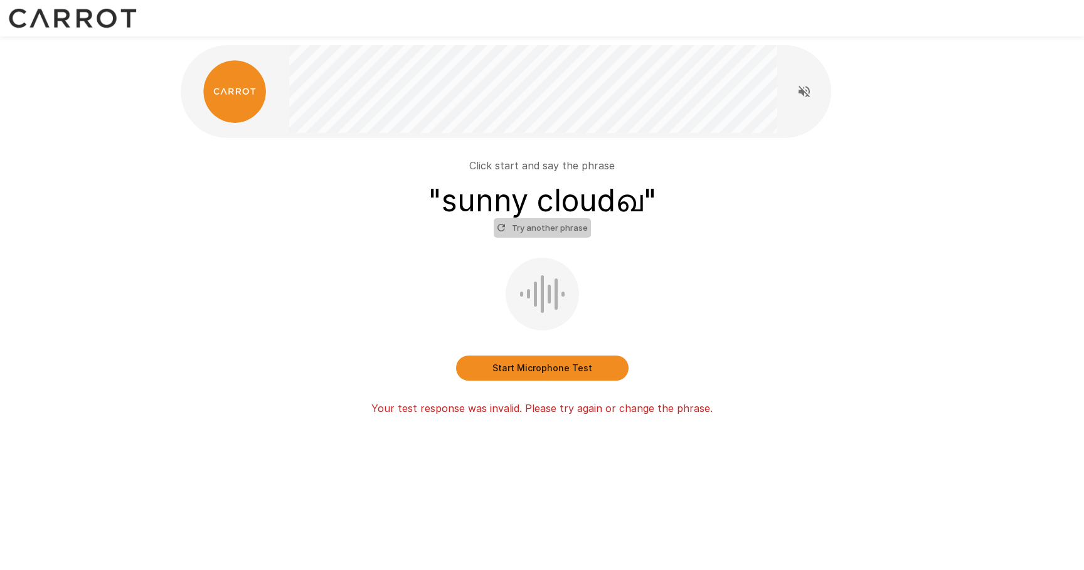
click at [567, 220] on button "Try another phrase" at bounding box center [542, 227] width 97 height 19
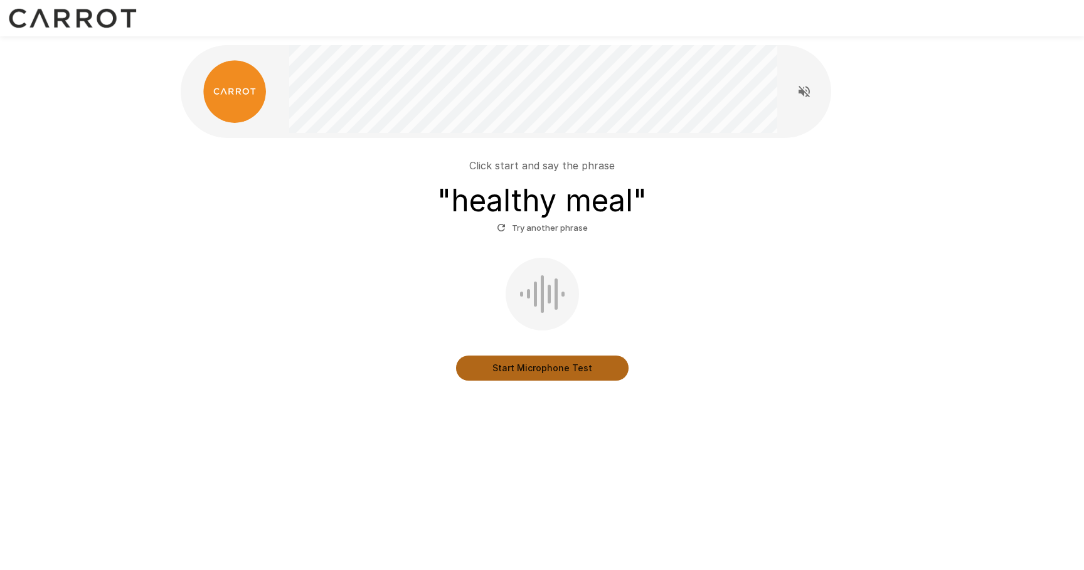
click at [560, 373] on button "Start Microphone Test" at bounding box center [542, 368] width 172 height 25
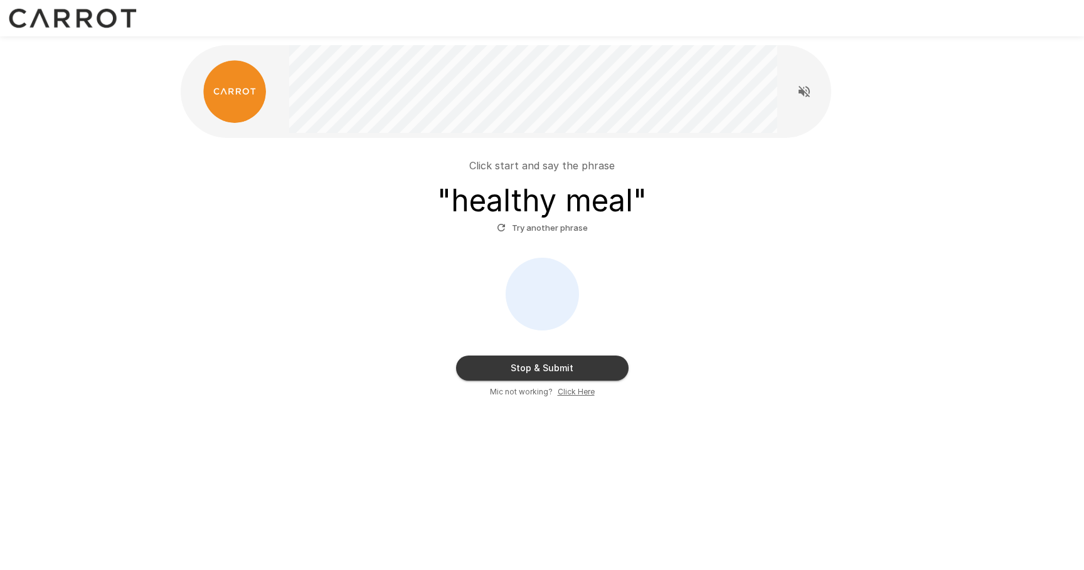
click at [589, 366] on button "Stop & Submit" at bounding box center [542, 368] width 172 height 25
